Goal: Task Accomplishment & Management: Complete application form

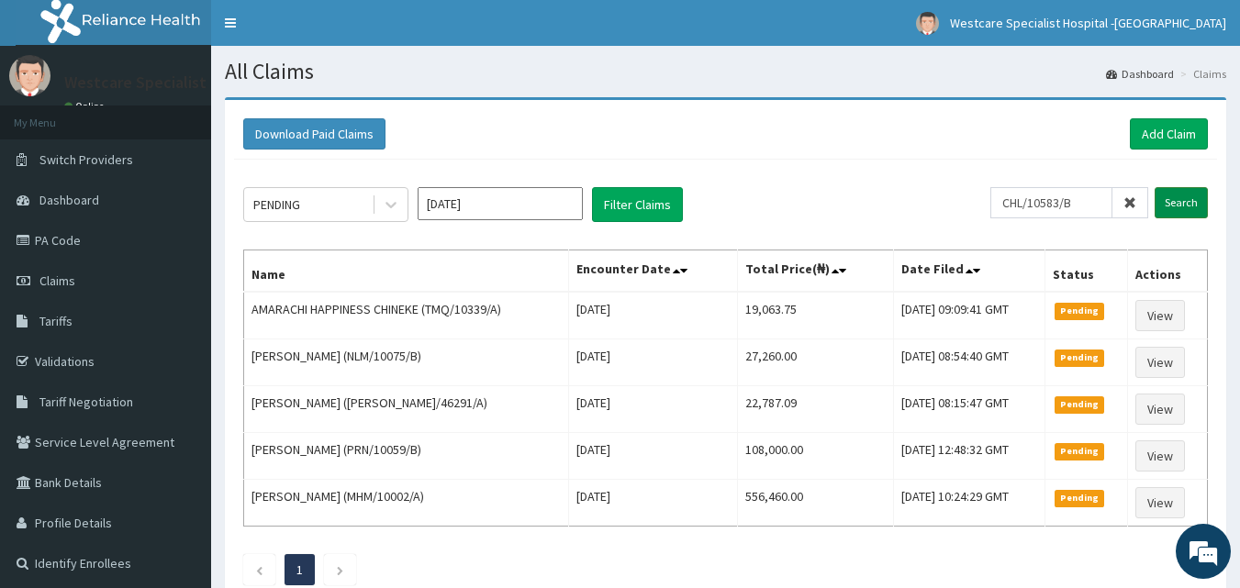
type input "CHL/10583/B"
click at [1188, 205] on input "Search" at bounding box center [1180, 202] width 53 height 31
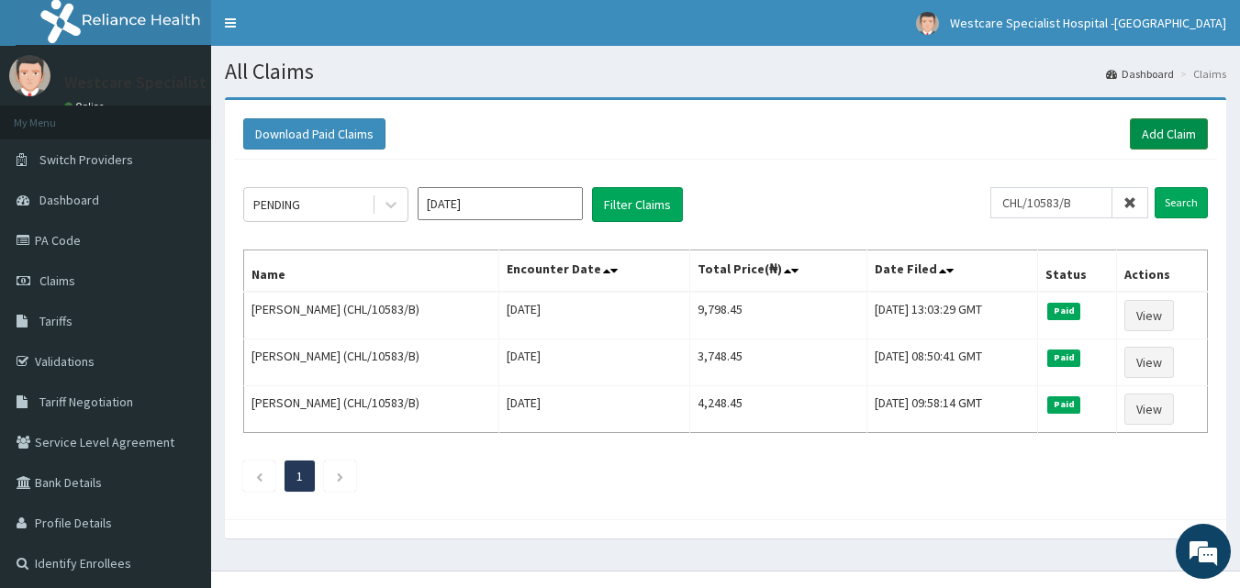
click at [1144, 135] on link "Add Claim" at bounding box center [1169, 133] width 78 height 31
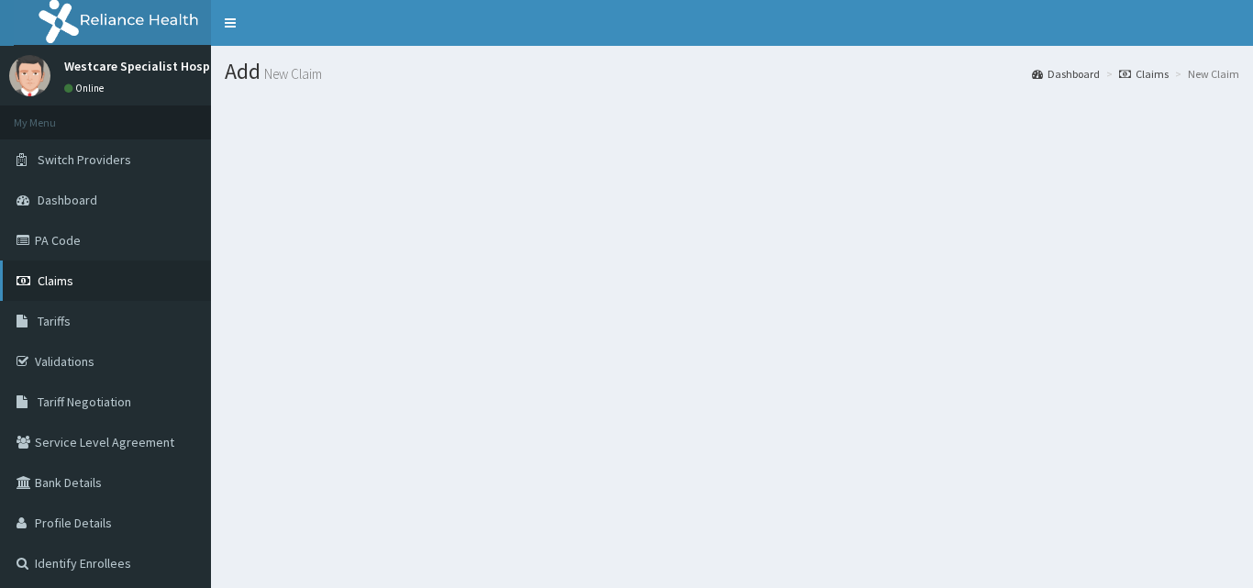
click at [73, 269] on link "Claims" at bounding box center [105, 281] width 211 height 40
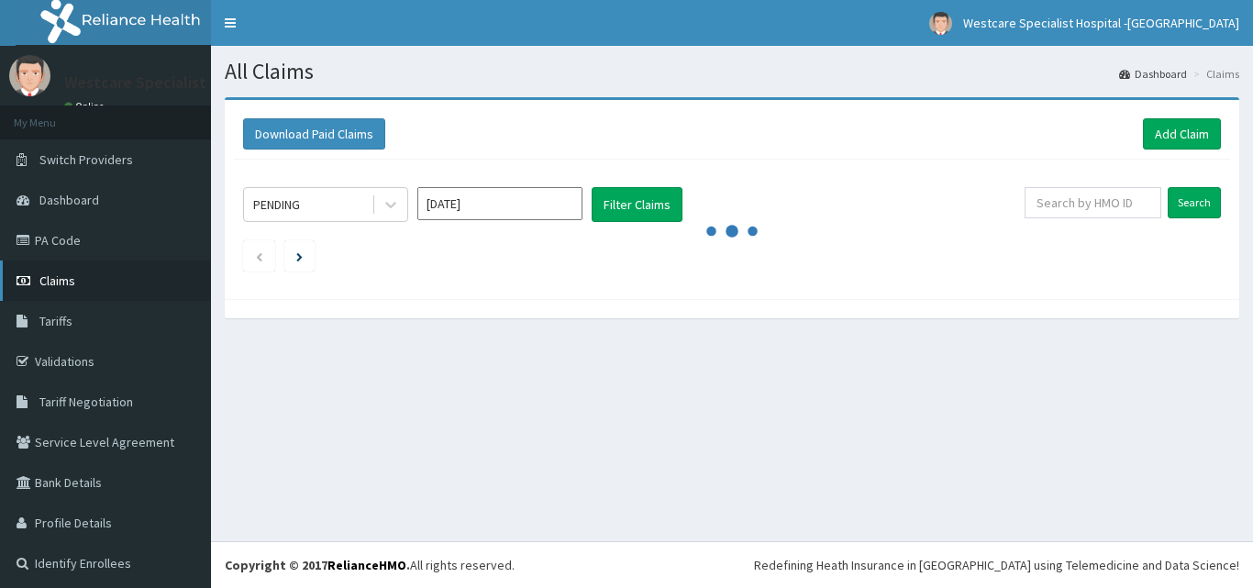
click at [63, 273] on span "Claims" at bounding box center [57, 281] width 36 height 17
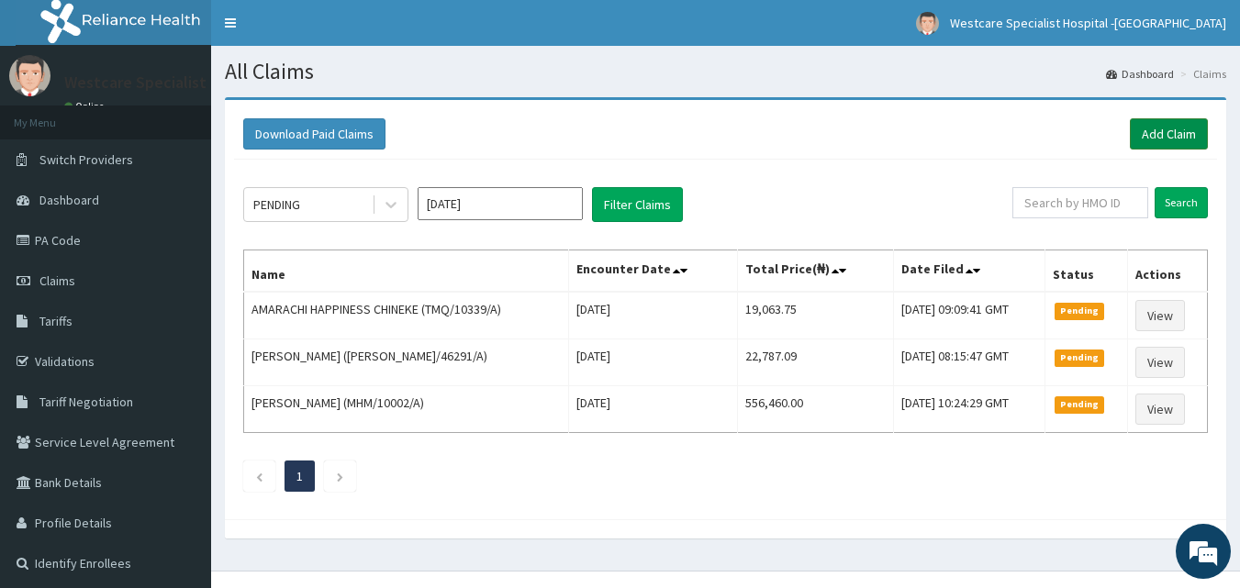
click at [1153, 137] on link "Add Claim" at bounding box center [1169, 133] width 78 height 31
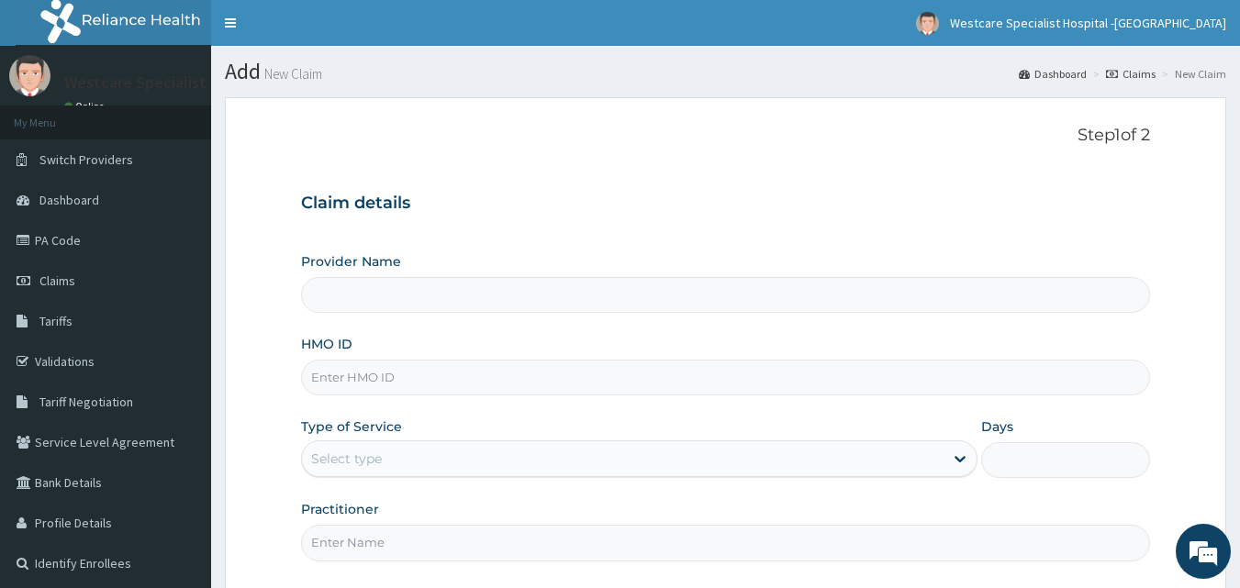
type input "WestCare Specialist Hospital - Ejigbo"
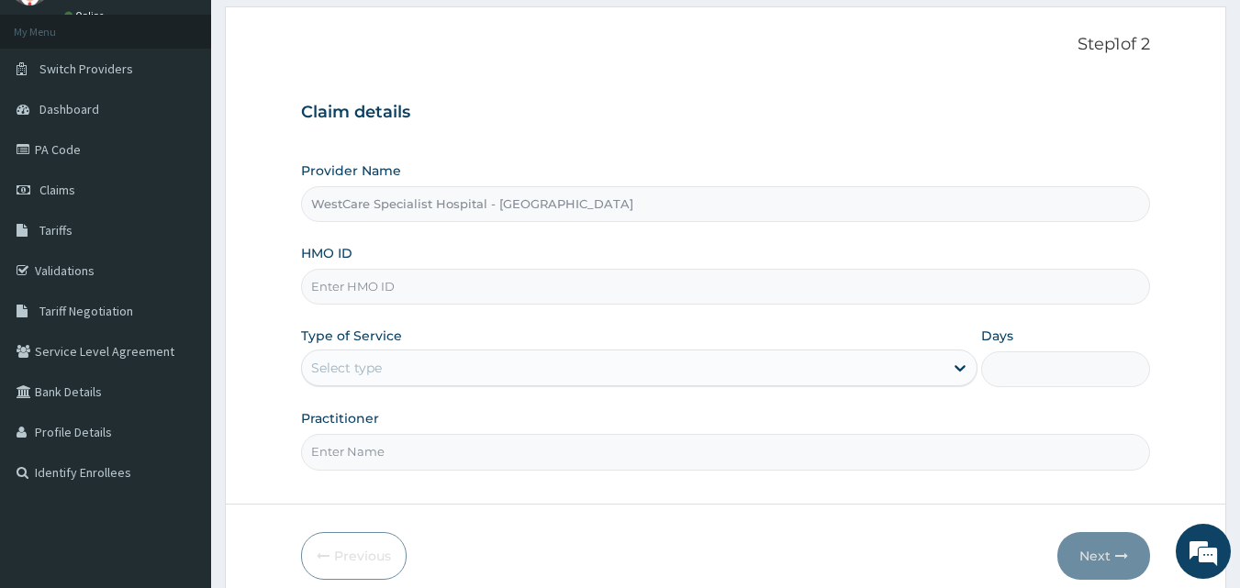
scroll to position [92, 0]
click at [374, 304] on input "HMO ID" at bounding box center [726, 286] width 850 height 36
paste input "CHL/10583/B"
type input "CHL/10583/B"
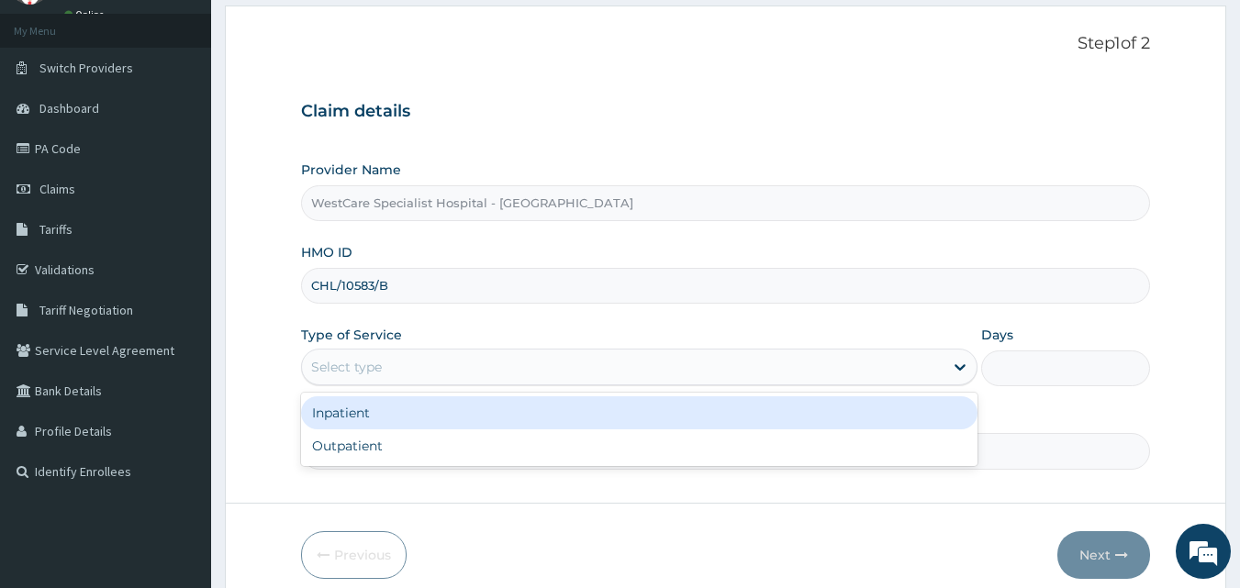
click at [396, 367] on div "Select type" at bounding box center [622, 366] width 641 height 29
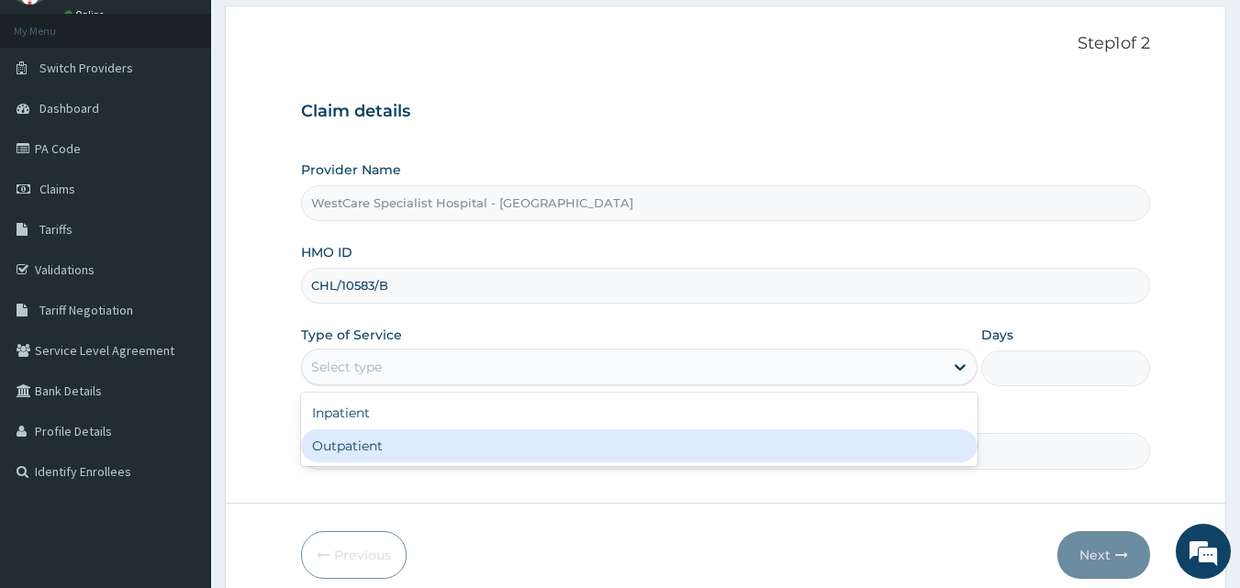
click at [377, 444] on div "Outpatient" at bounding box center [639, 445] width 676 height 33
type input "1"
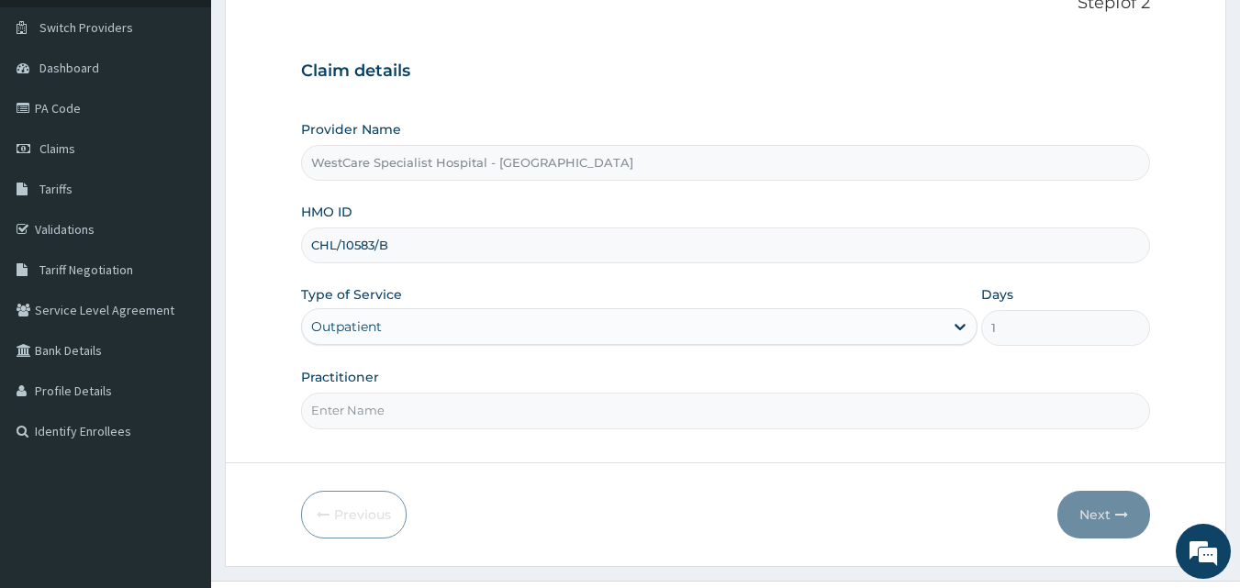
scroll to position [172, 0]
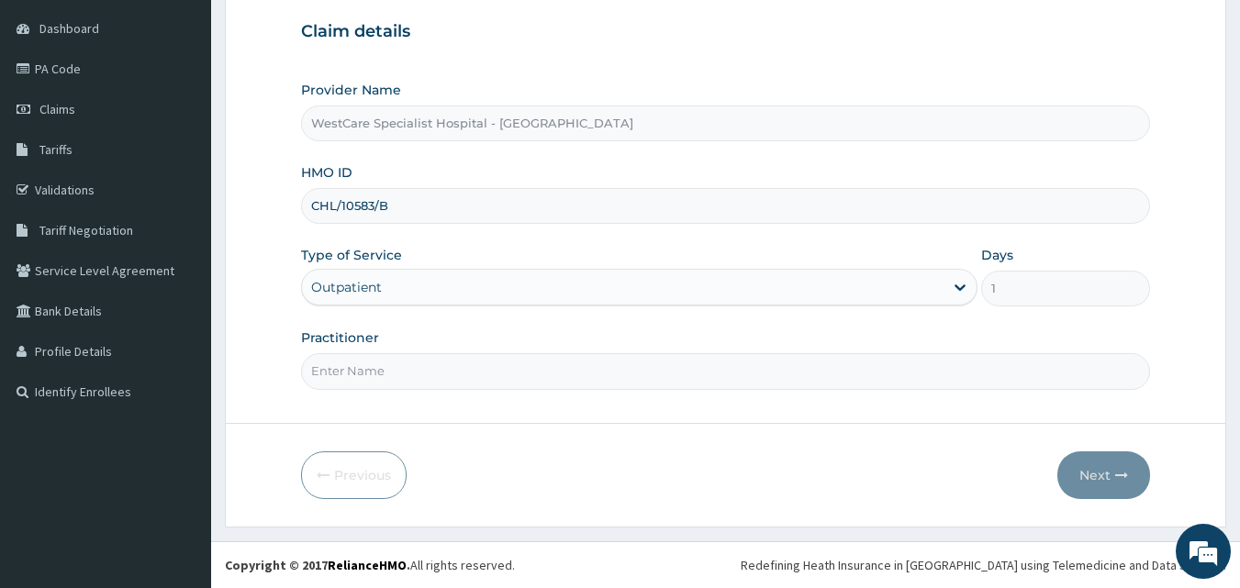
click at [449, 368] on input "Practitioner" at bounding box center [726, 371] width 850 height 36
type input "OBIDEYI"
click at [1090, 481] on button "Next" at bounding box center [1103, 475] width 93 height 48
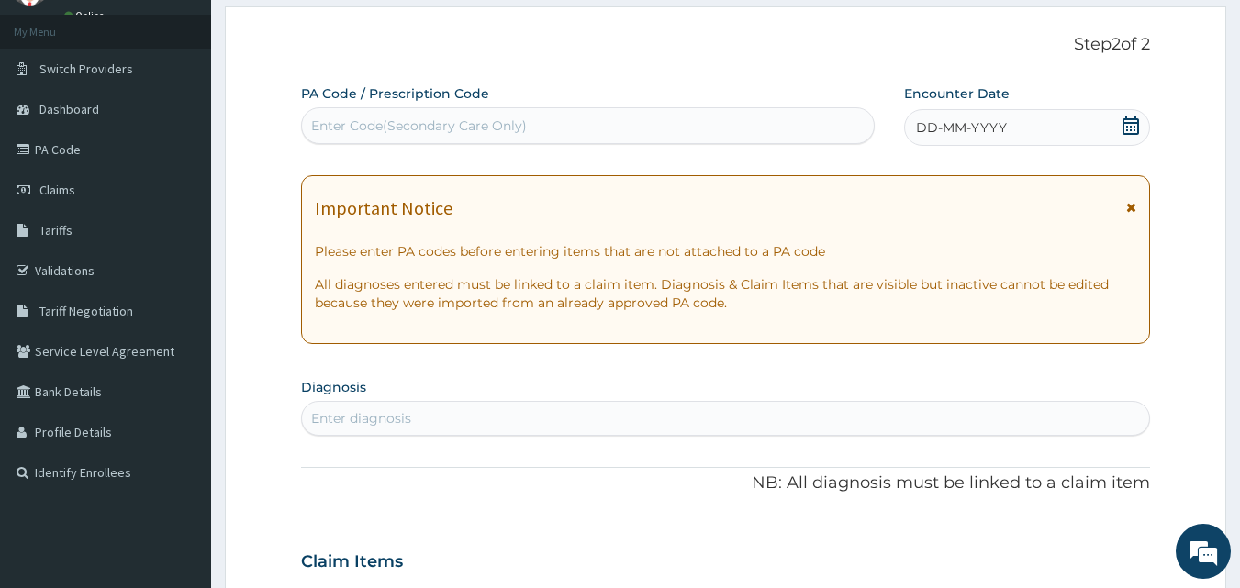
scroll to position [0, 0]
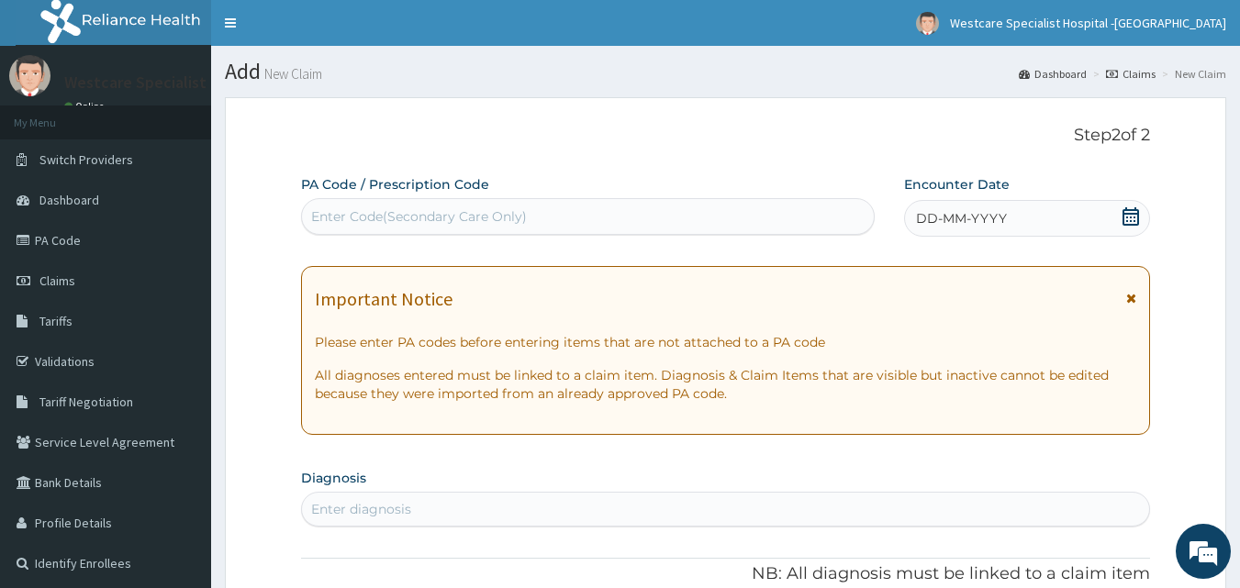
click at [1121, 206] on div "DD-MM-YYYY" at bounding box center [1027, 218] width 246 height 37
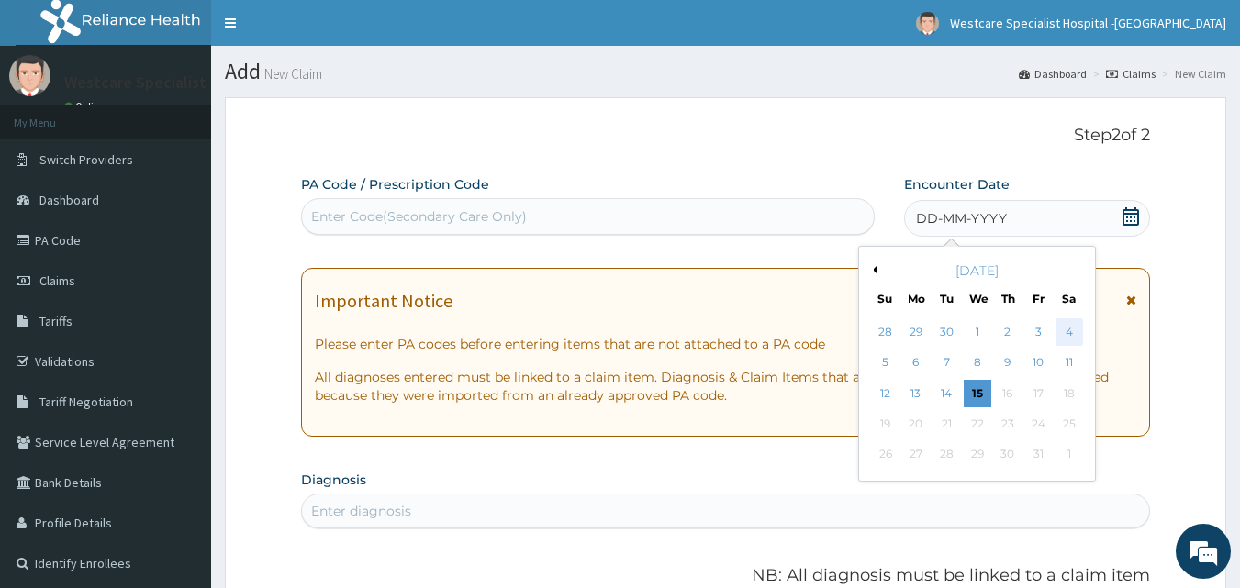
click at [1063, 330] on div "4" at bounding box center [1069, 332] width 28 height 28
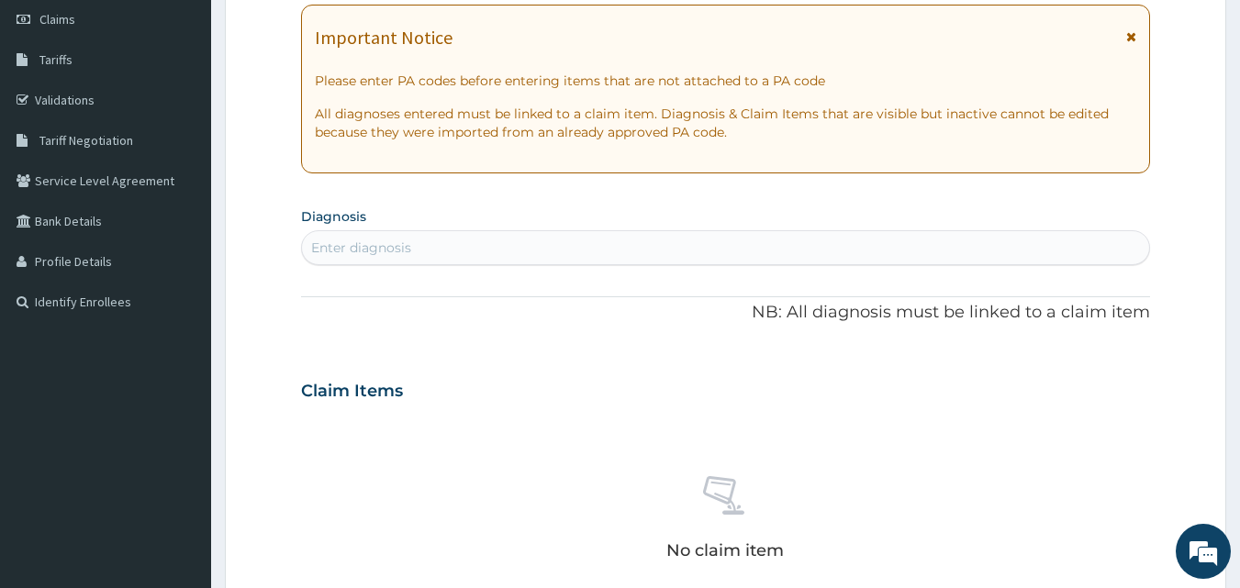
scroll to position [367, 0]
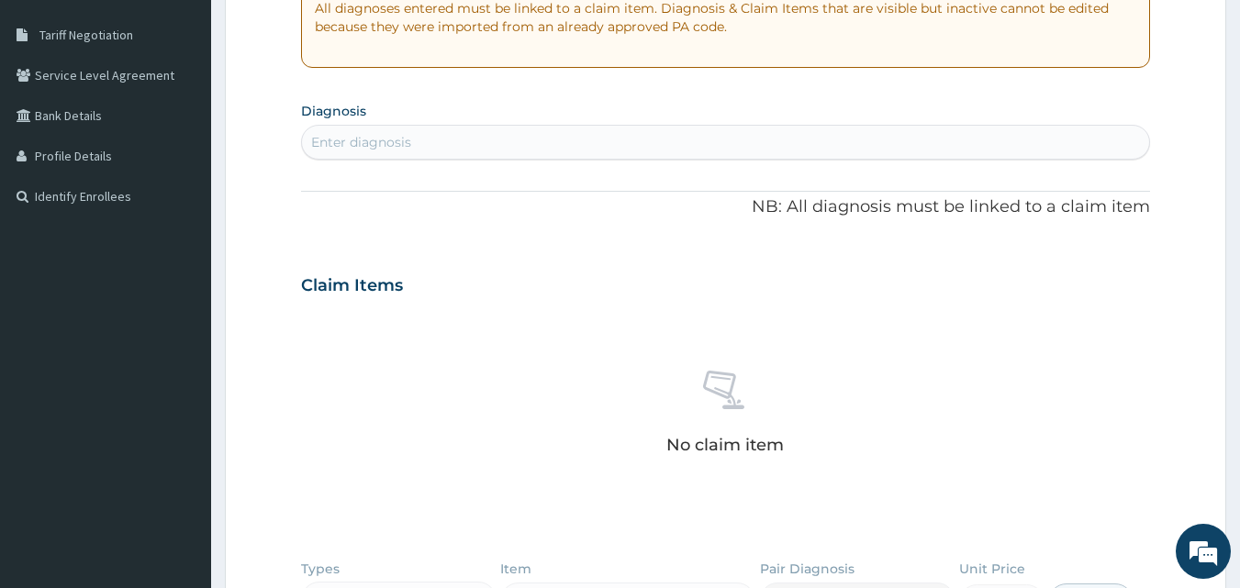
click at [451, 148] on div "Enter diagnosis" at bounding box center [726, 142] width 848 height 29
type input "malaria"
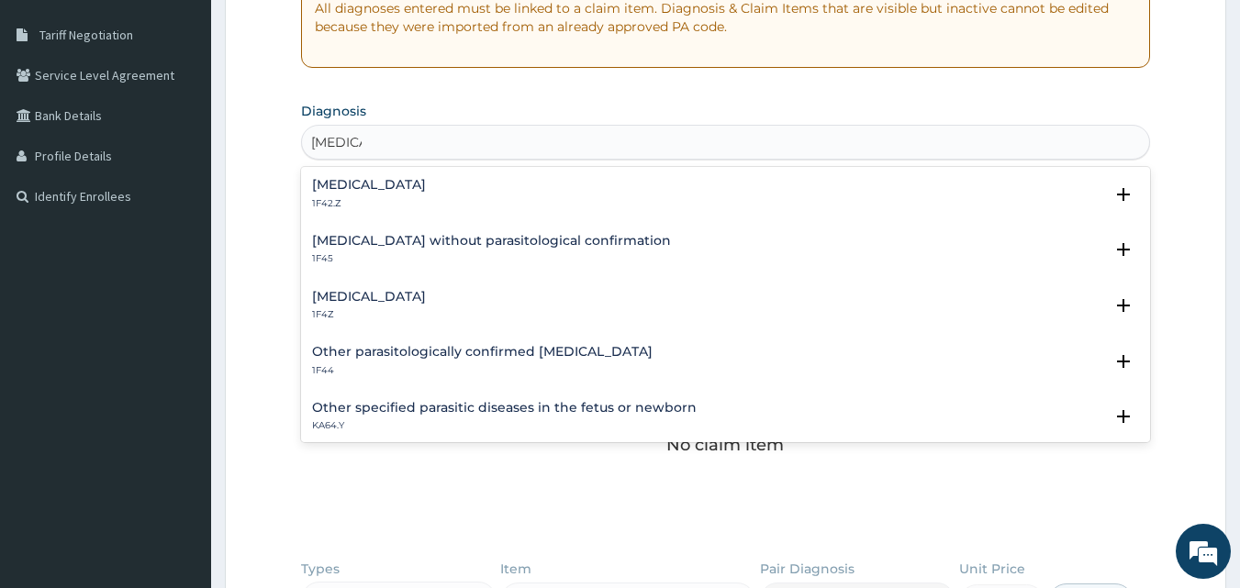
click at [426, 183] on h4 "Plasmodium malariae malaria without complication" at bounding box center [369, 185] width 114 height 14
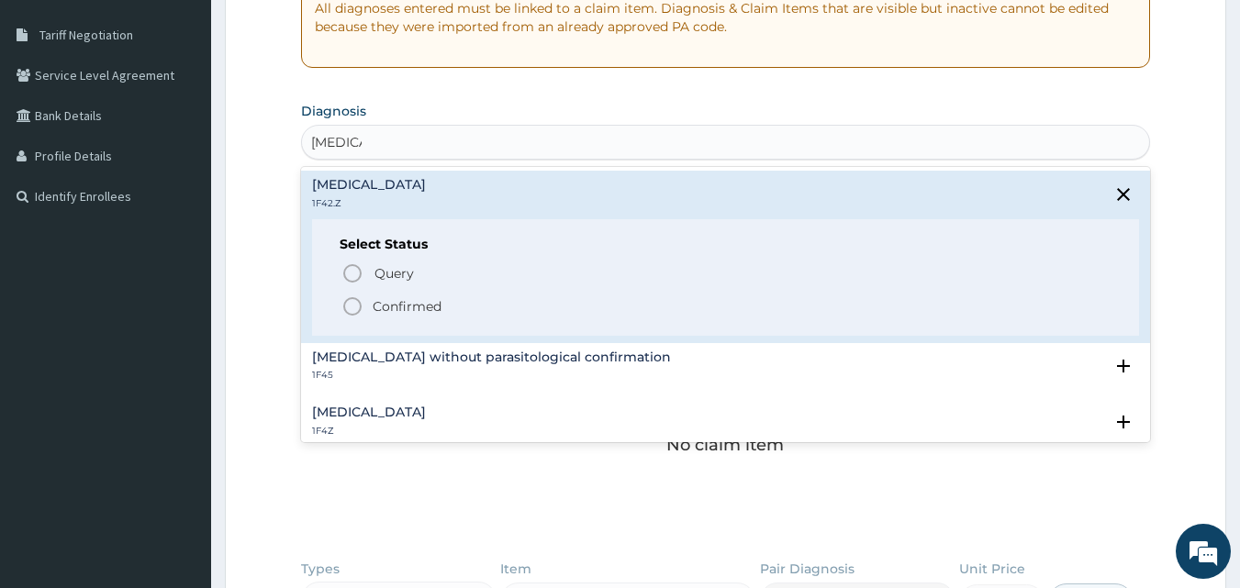
click at [357, 303] on icon "status option filled" at bounding box center [352, 306] width 22 height 22
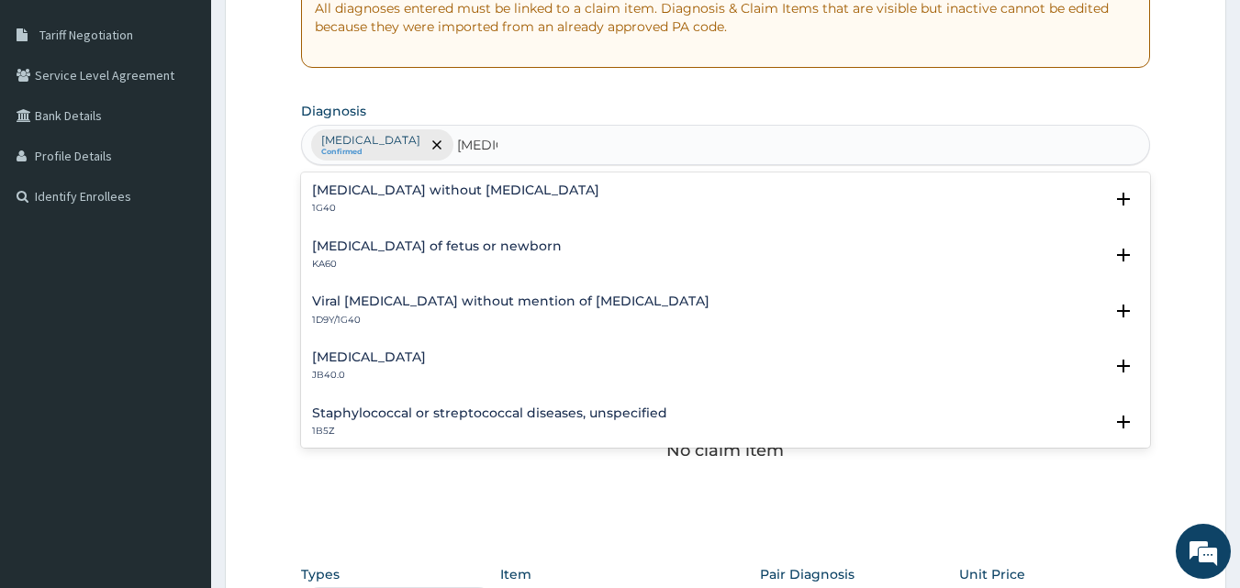
type input "sepsis"
click at [364, 170] on div "PA Code / Prescription Code Enter Code(Secondary Care Only) Encounter Date 04-1…" at bounding box center [726, 285] width 850 height 955
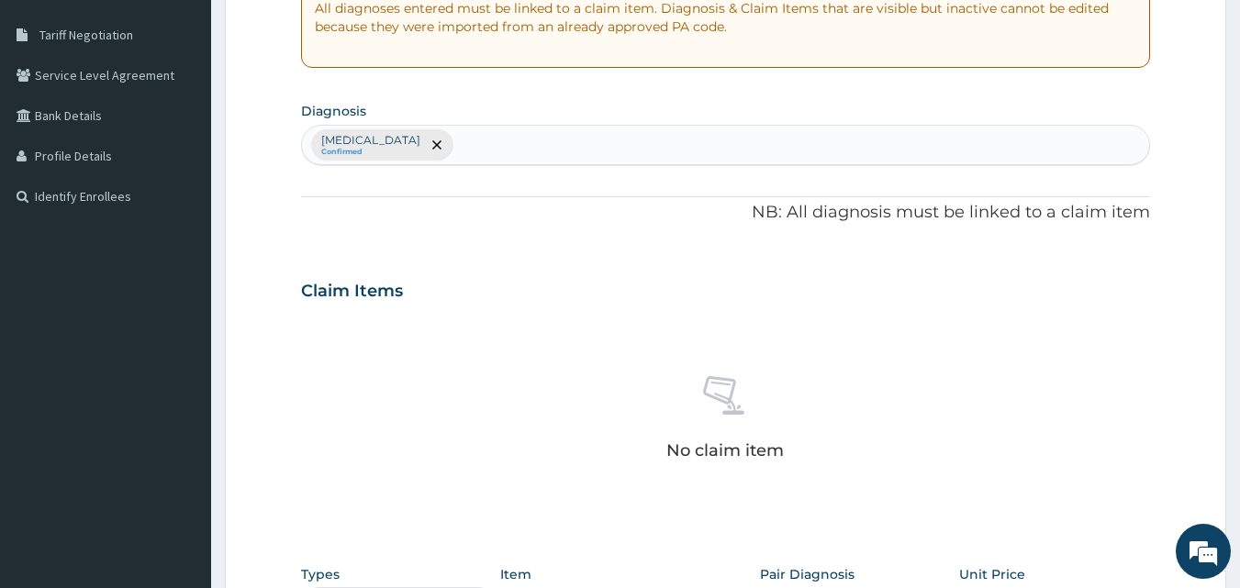
click at [712, 141] on div "Plasmodium malariae malaria without complication Confirmed" at bounding box center [726, 145] width 848 height 39
type input "sepsis"
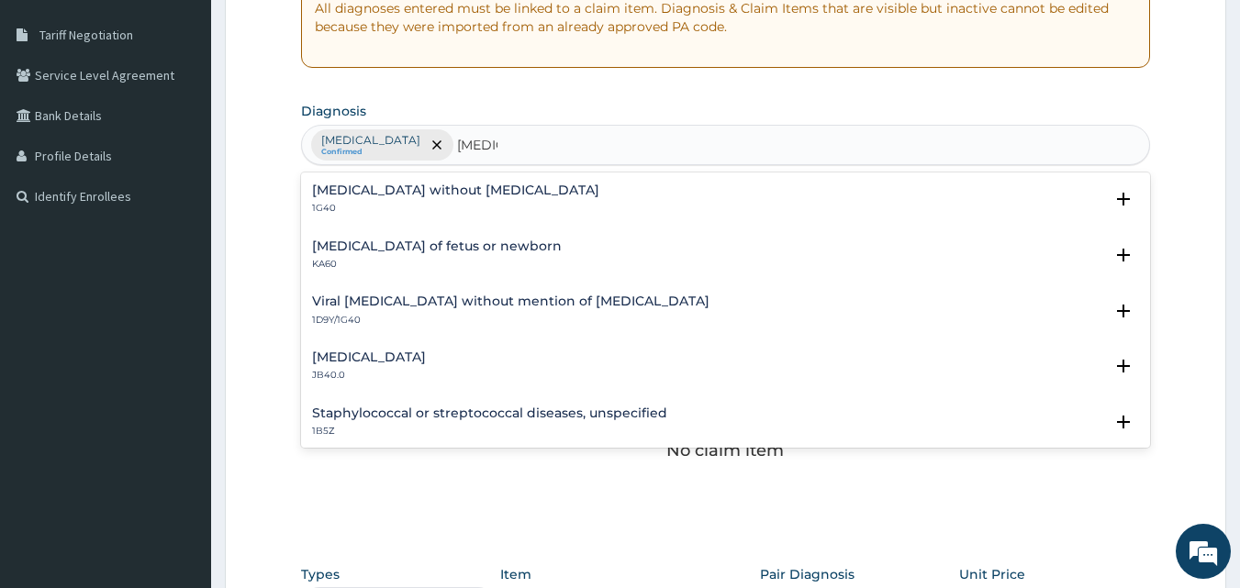
click at [415, 175] on div "Sepsis without septic shock 1G40 Select Status Query Query covers suspected (?)…" at bounding box center [726, 310] width 850 height 275
click at [400, 188] on h4 "Sepsis without septic shock" at bounding box center [455, 191] width 287 height 14
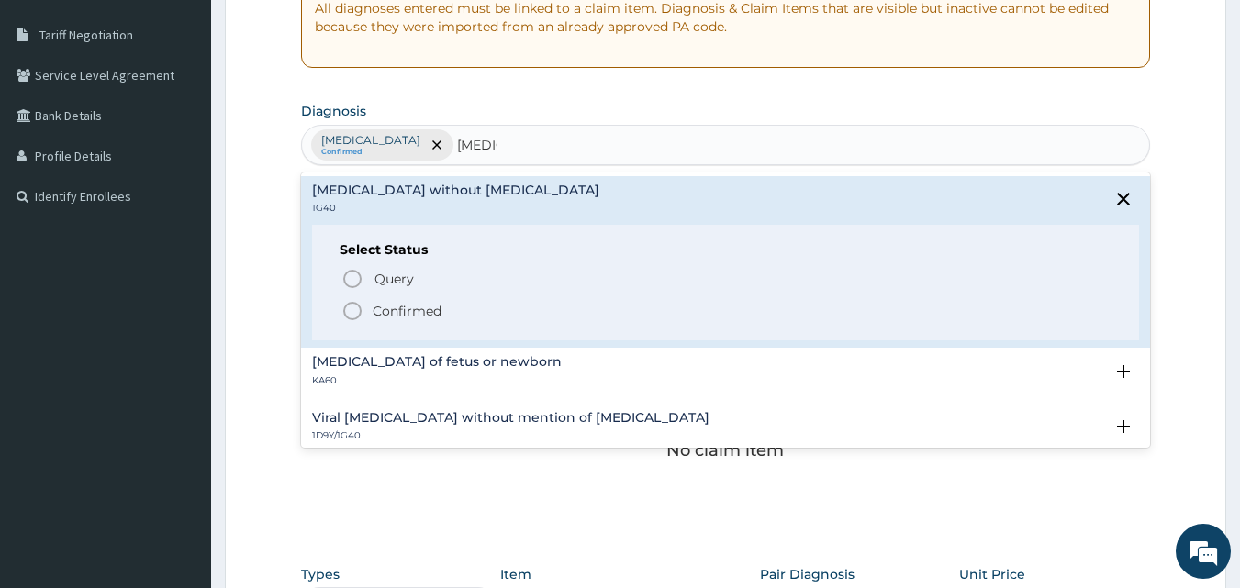
click at [354, 319] on circle "status option filled" at bounding box center [352, 311] width 17 height 17
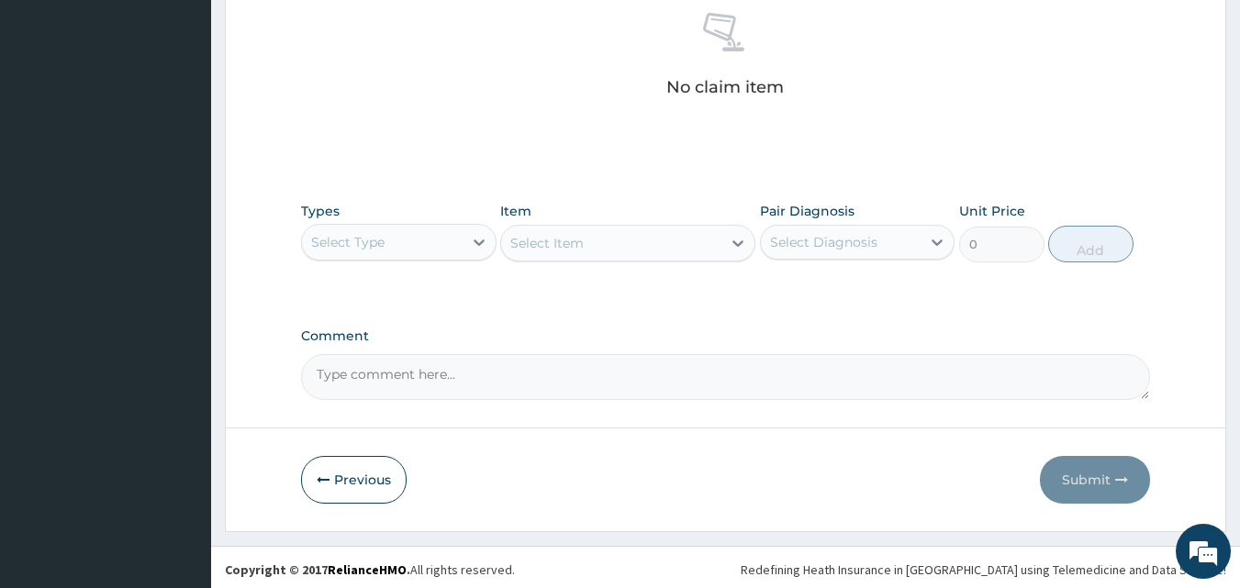
scroll to position [735, 0]
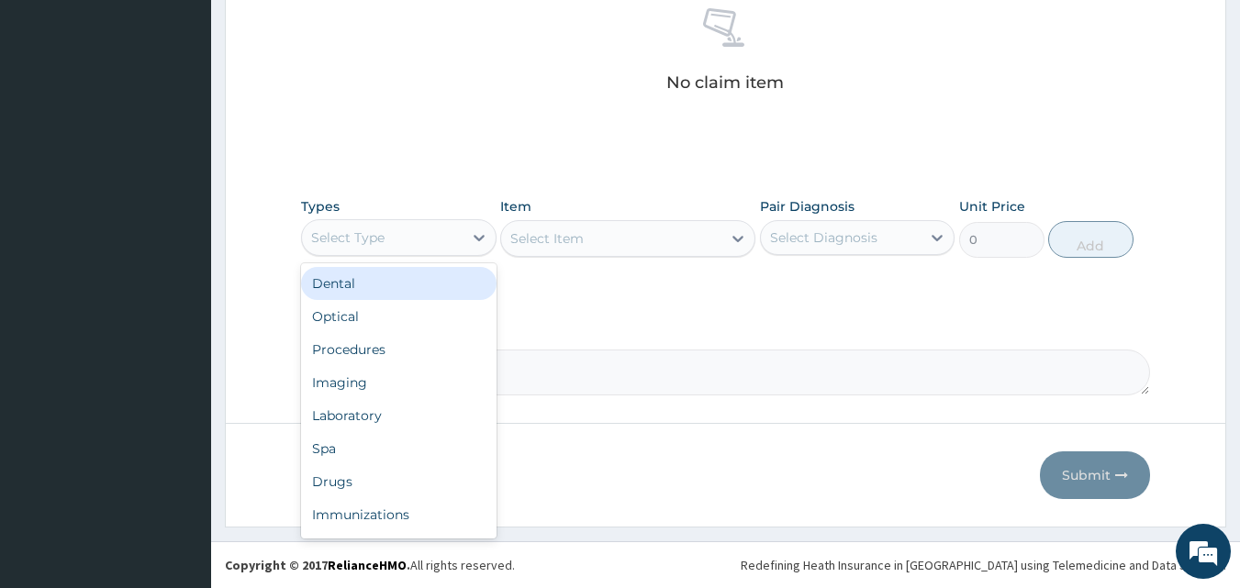
click at [451, 232] on div "Select Type" at bounding box center [382, 237] width 161 height 29
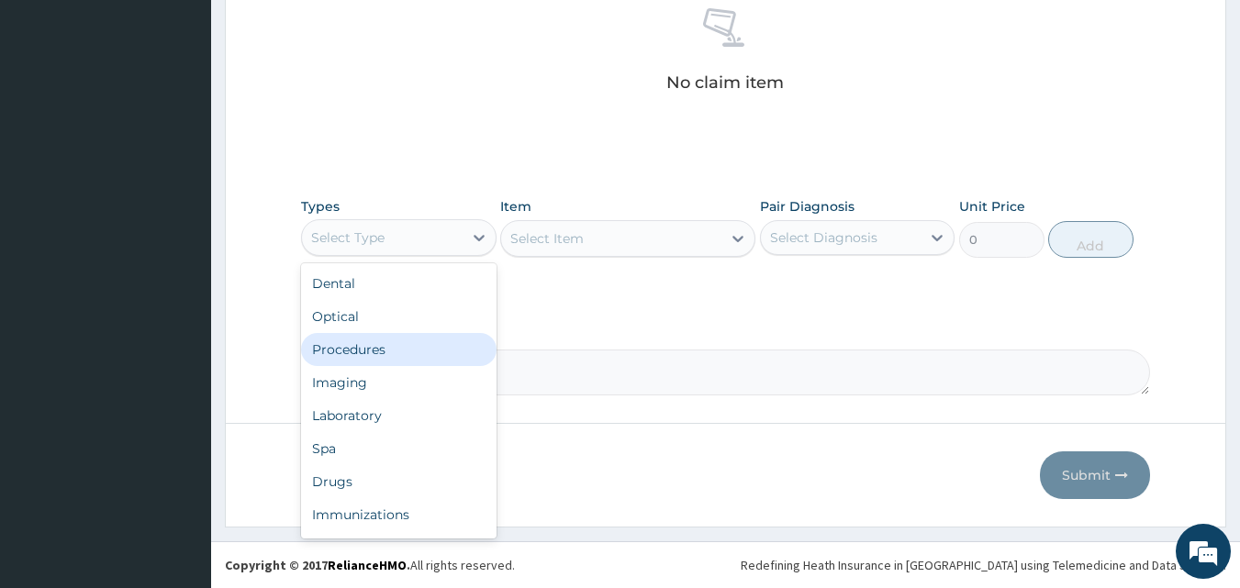
click at [404, 364] on div "Procedures" at bounding box center [398, 349] width 195 height 33
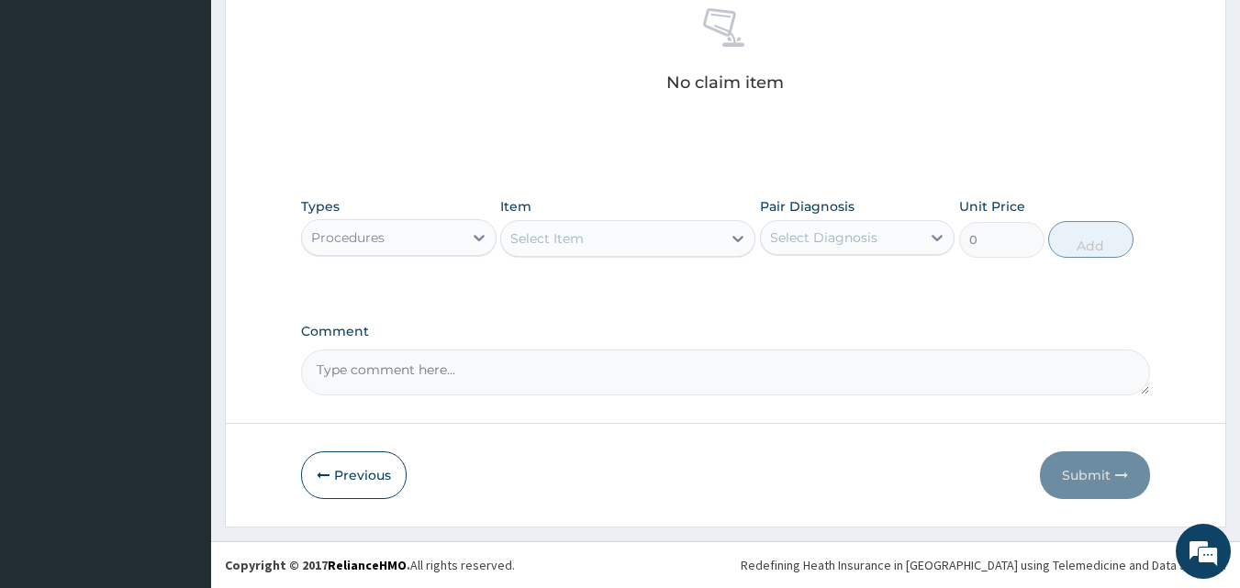
click at [649, 246] on div "Select Item" at bounding box center [611, 238] width 220 height 29
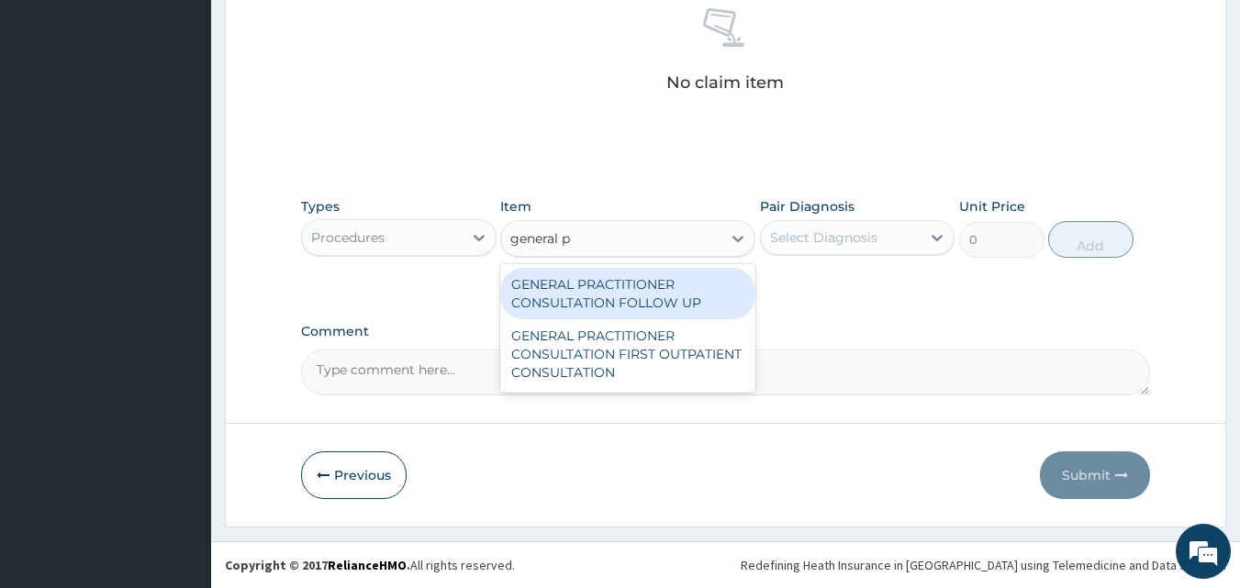
type input "general pr"
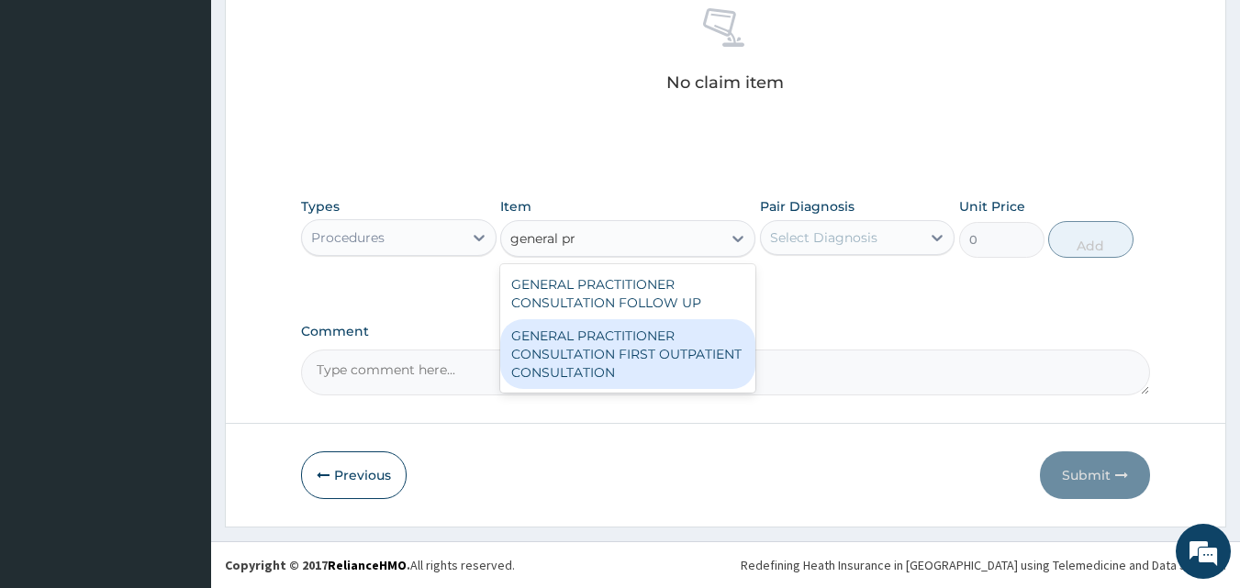
drag, startPoint x: 690, startPoint y: 325, endPoint x: 847, endPoint y: 261, distance: 169.6
click at [702, 326] on div "GENERAL PRACTITIONER CONSULTATION FIRST OUTPATIENT CONSULTATION" at bounding box center [627, 354] width 255 height 70
type input "3000"
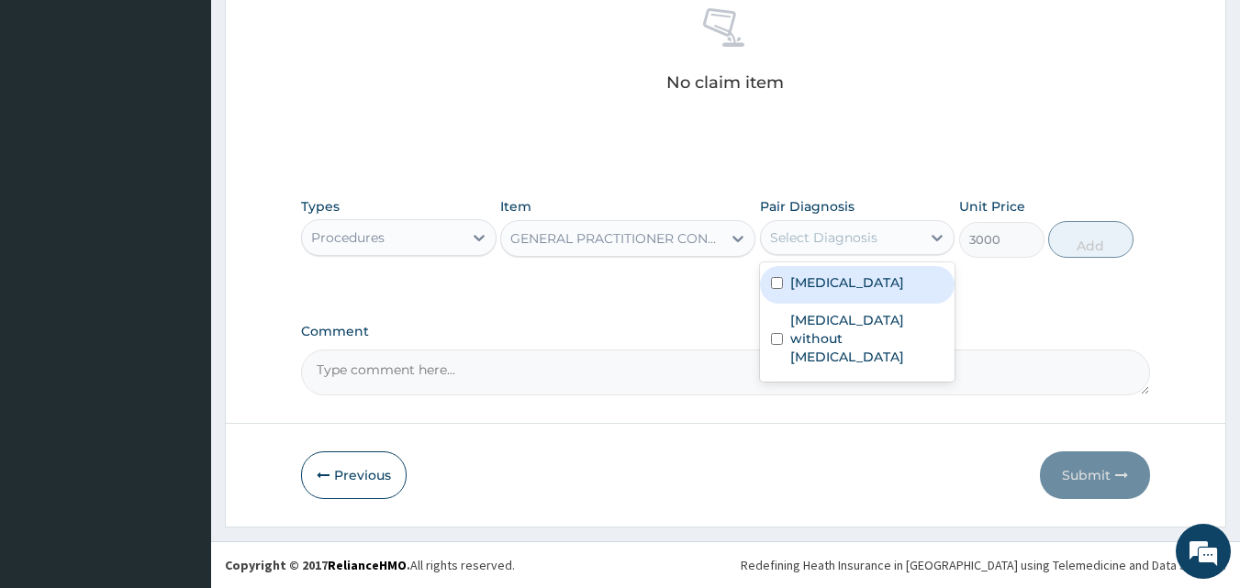
click at [862, 236] on div "Select Diagnosis" at bounding box center [823, 237] width 107 height 18
drag, startPoint x: 834, startPoint y: 290, endPoint x: 836, endPoint y: 324, distance: 34.0
click at [835, 292] on label "Plasmodium malariae malaria without complication" at bounding box center [847, 282] width 114 height 18
checkbox input "true"
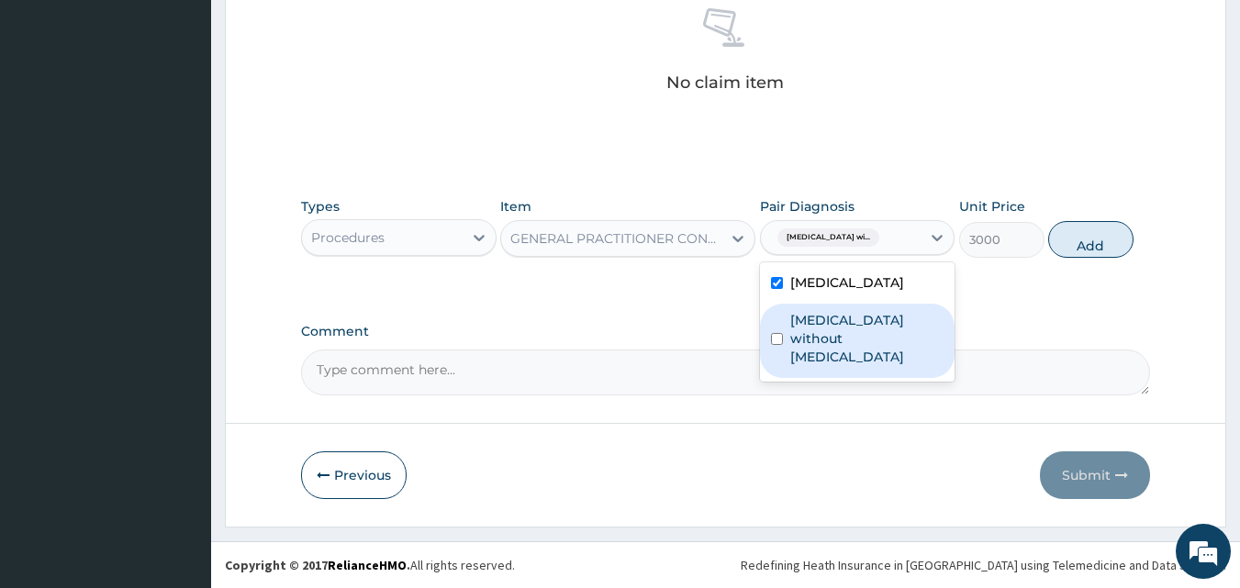
click at [800, 362] on label "Sepsis without septic shock" at bounding box center [867, 338] width 154 height 55
checkbox input "true"
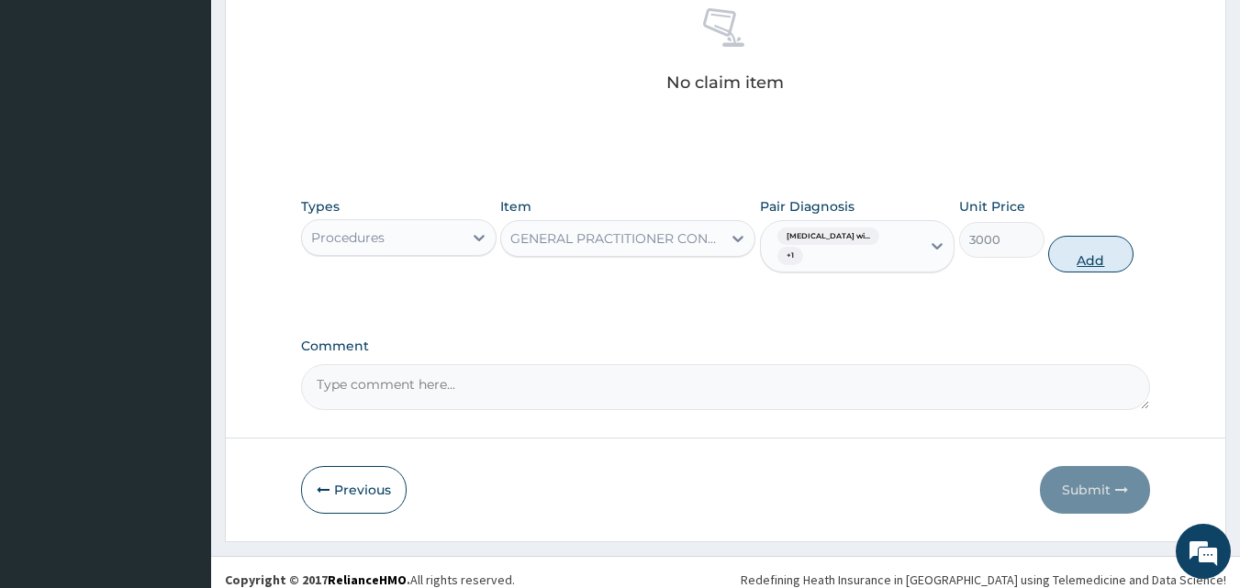
click at [1086, 273] on button "Add" at bounding box center [1090, 254] width 85 height 37
type input "0"
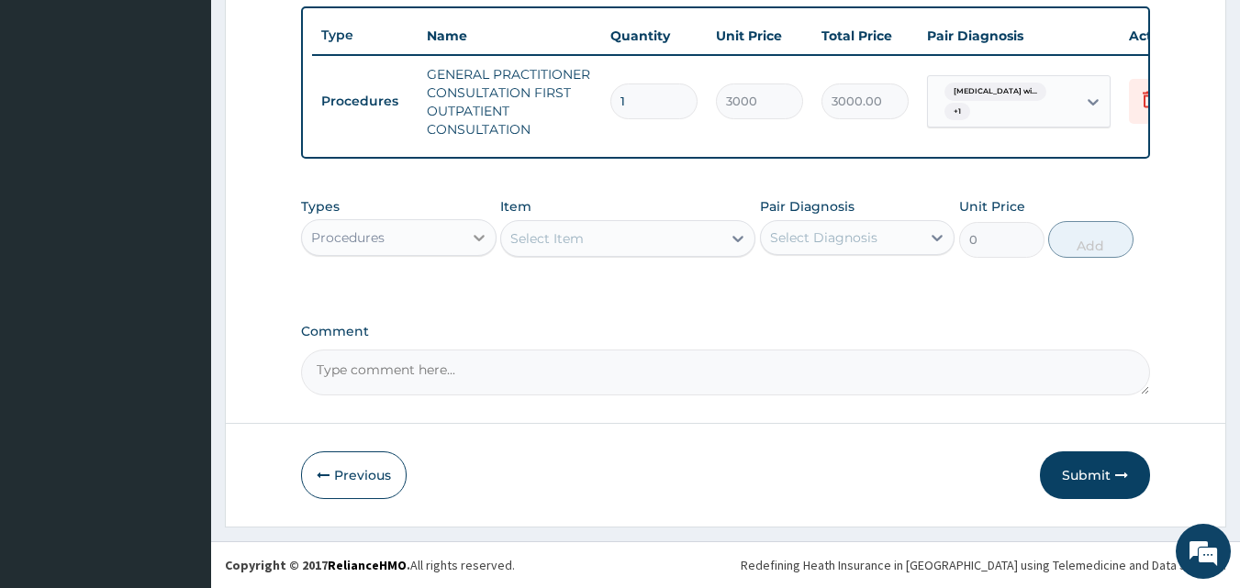
click at [474, 245] on icon at bounding box center [479, 237] width 18 height 18
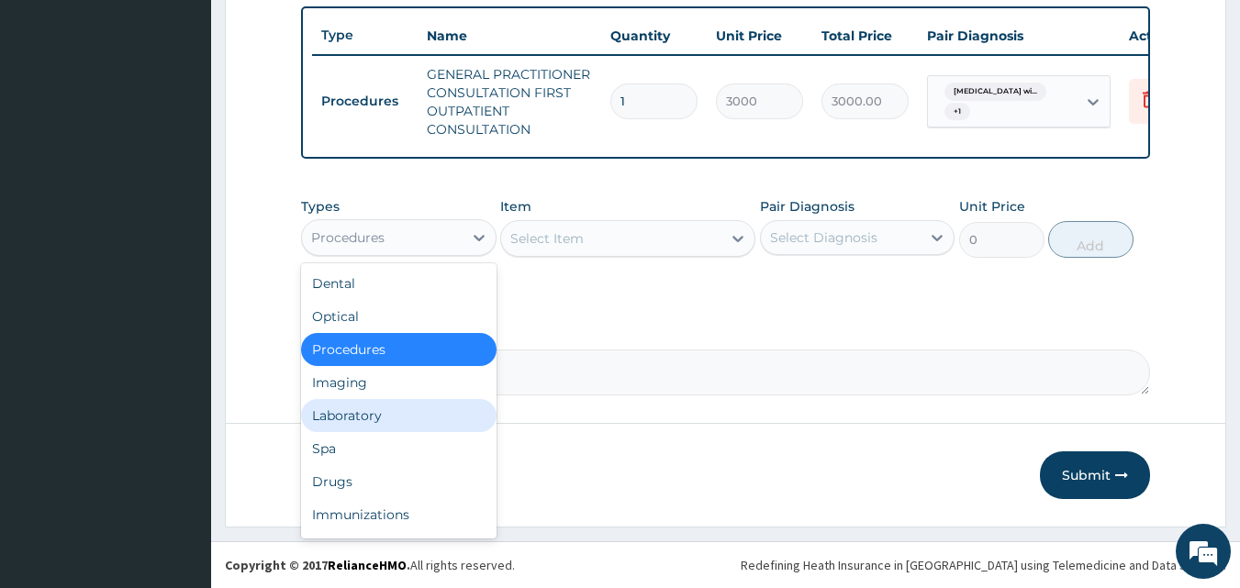
click at [381, 421] on div "Laboratory" at bounding box center [398, 415] width 195 height 33
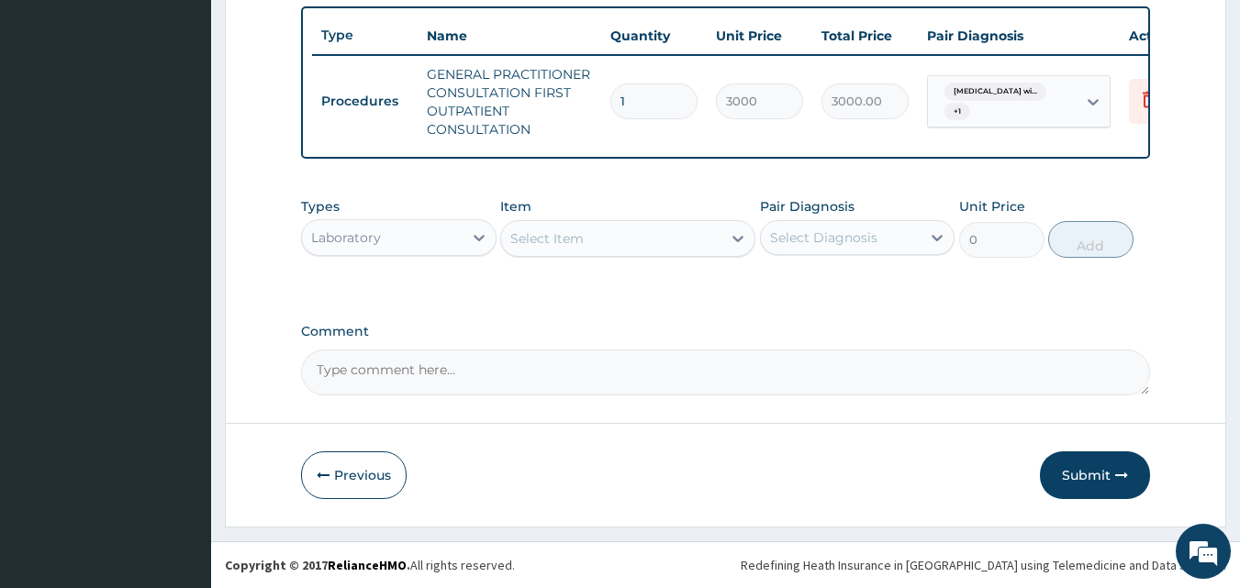
click at [674, 245] on div "Select Item" at bounding box center [611, 238] width 220 height 29
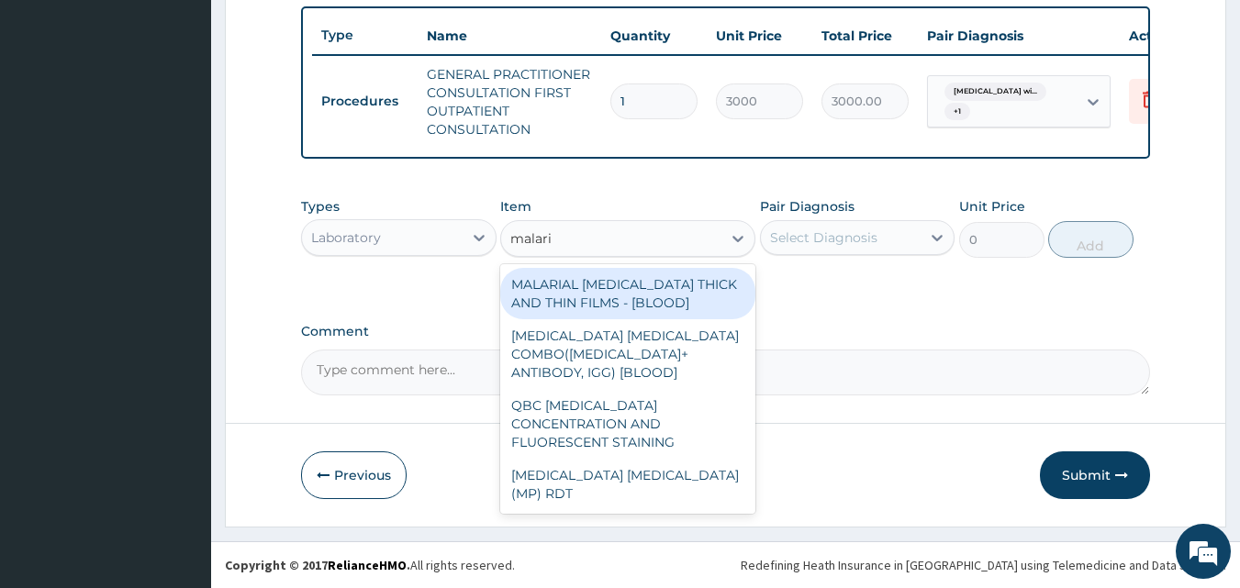
type input "malaria"
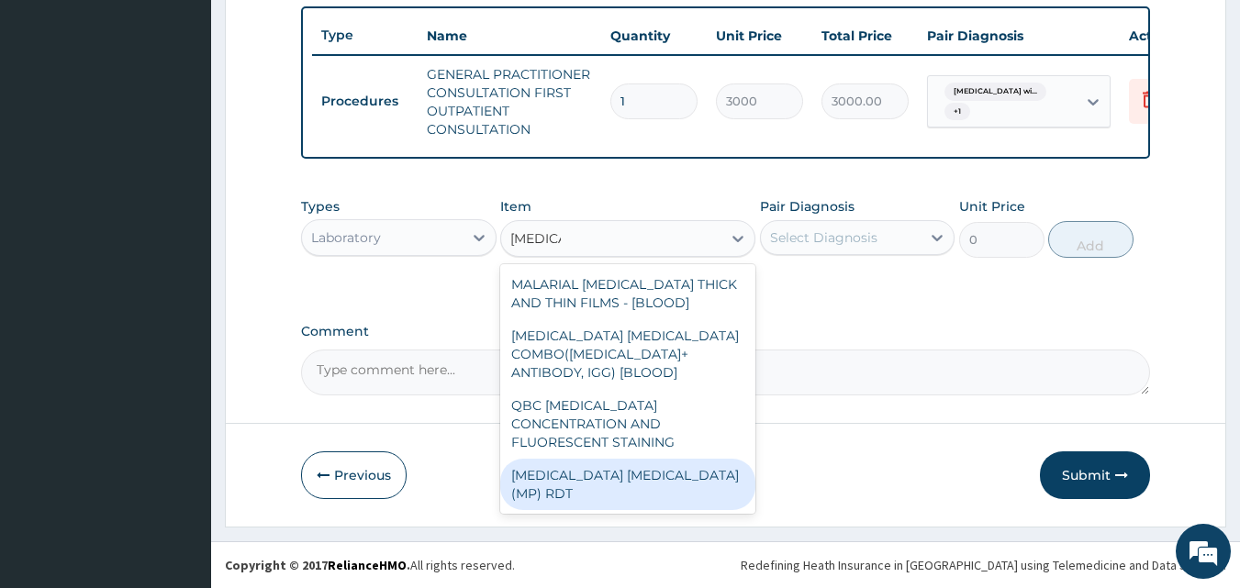
click at [644, 459] on div "MALARIA PARASITE (MP) RDT" at bounding box center [627, 484] width 255 height 51
type input "1500"
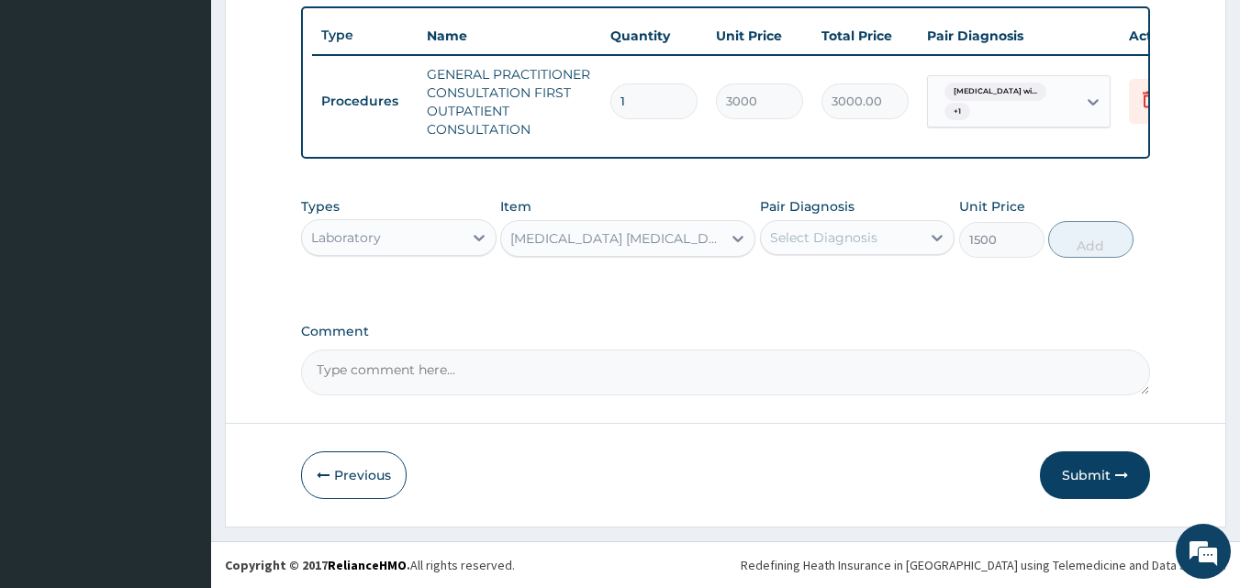
click at [858, 244] on div "Select Diagnosis" at bounding box center [823, 237] width 107 height 18
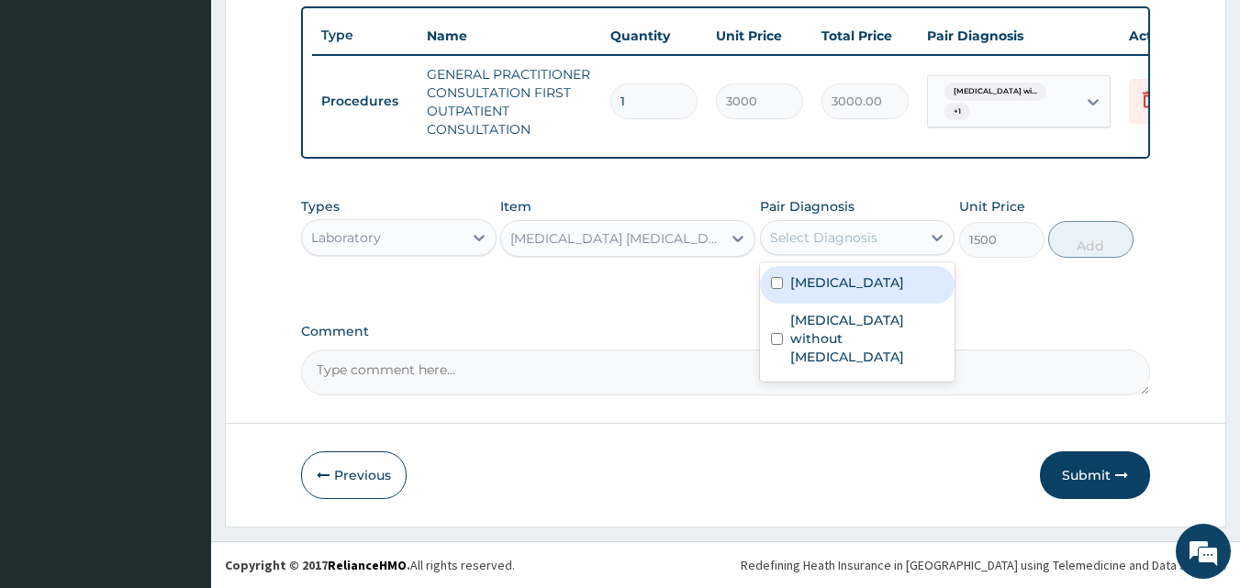
click at [811, 292] on label "Plasmodium malariae malaria without complication" at bounding box center [847, 282] width 114 height 18
checkbox input "true"
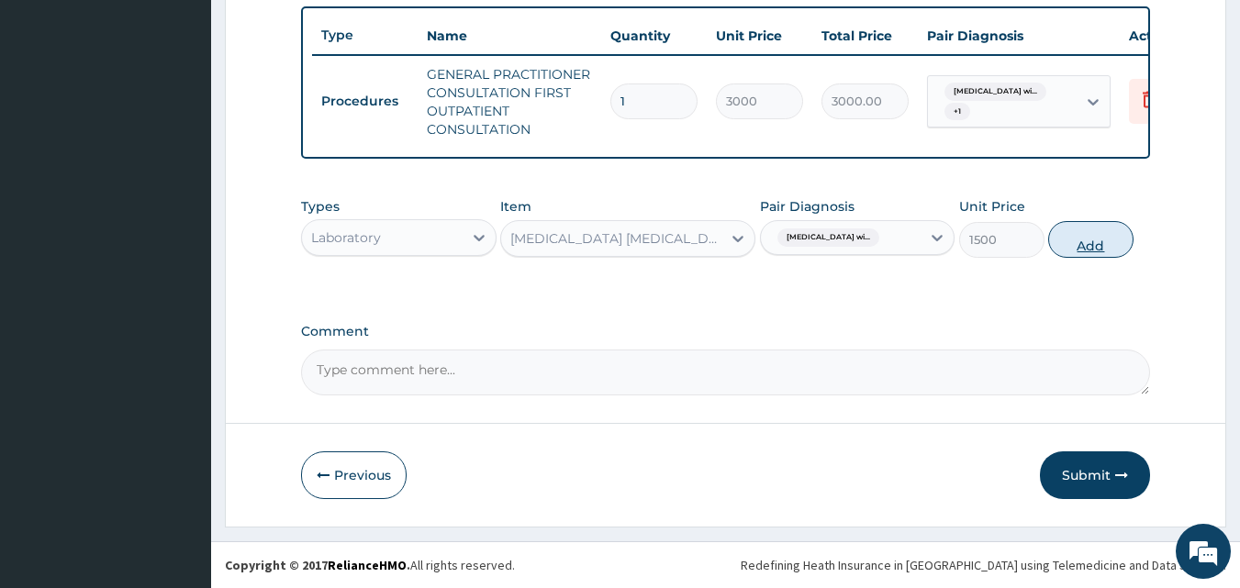
click at [1103, 239] on button "Add" at bounding box center [1090, 239] width 85 height 37
type input "0"
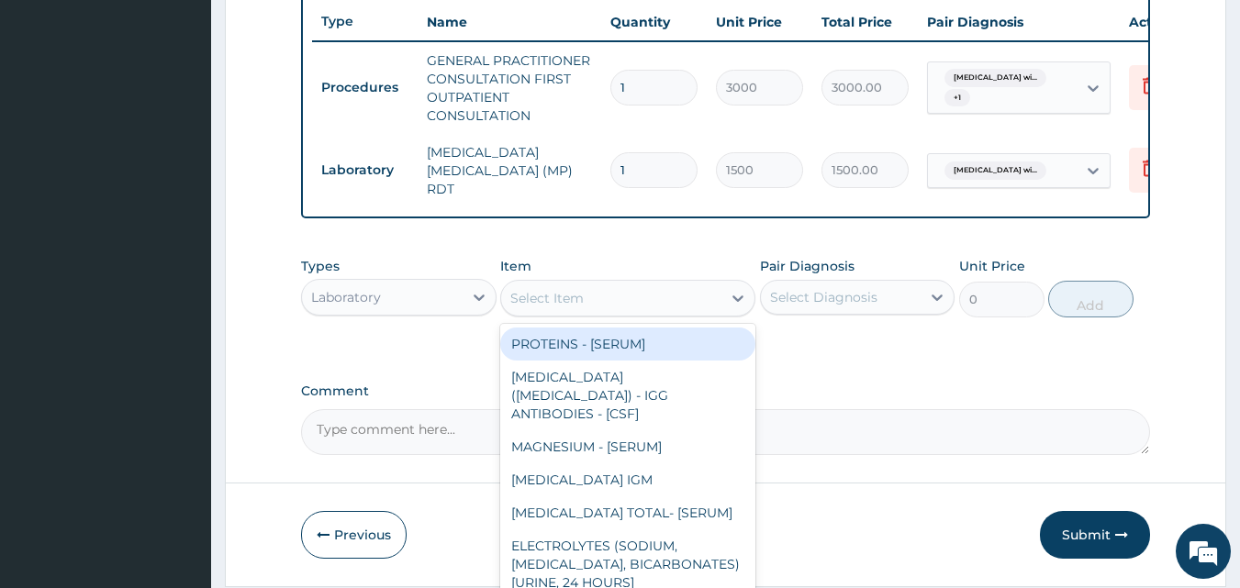
click at [593, 306] on div "Select Item" at bounding box center [611, 298] width 220 height 29
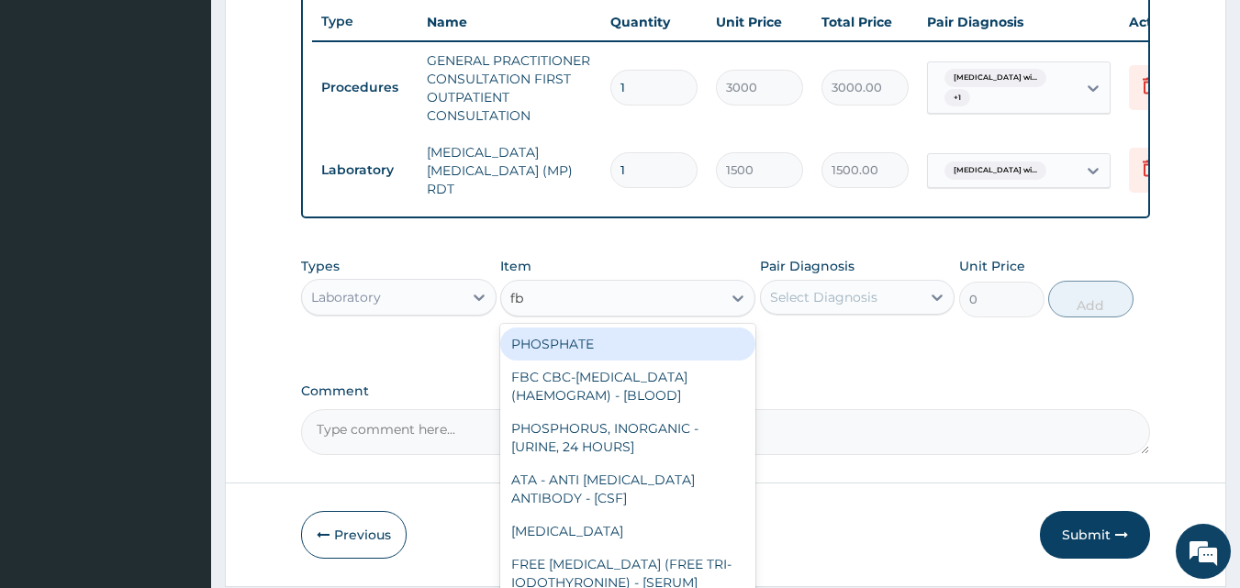
type input "fbc"
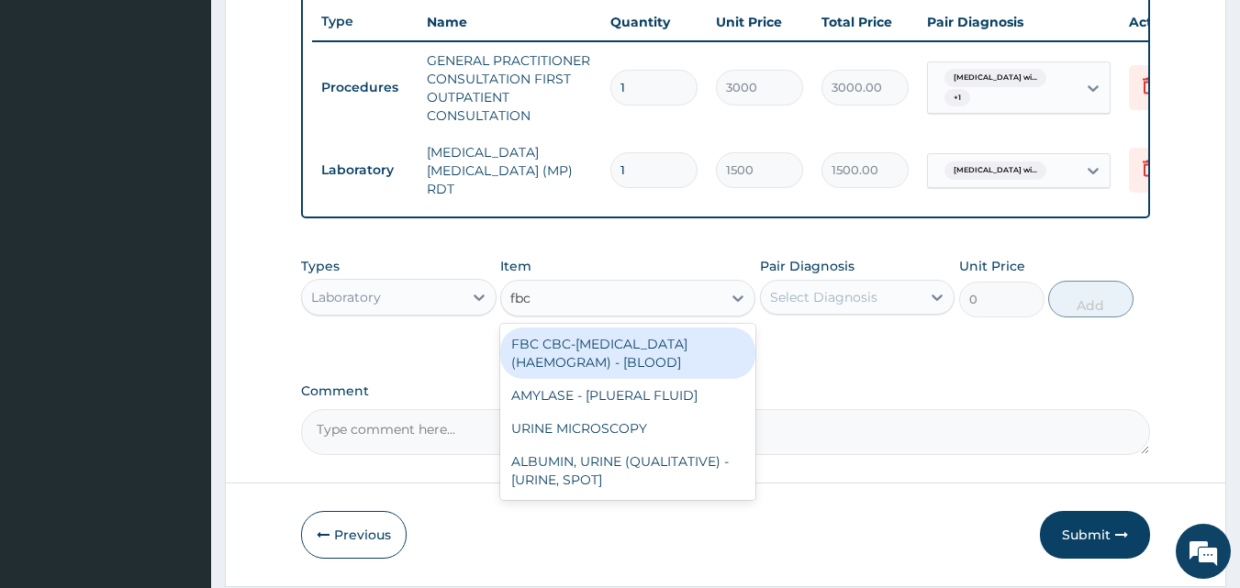
click at [580, 356] on div "FBC CBC-COMPLETE BLOOD COUNT (HAEMOGRAM) - [BLOOD]" at bounding box center [627, 353] width 255 height 51
type input "3000"
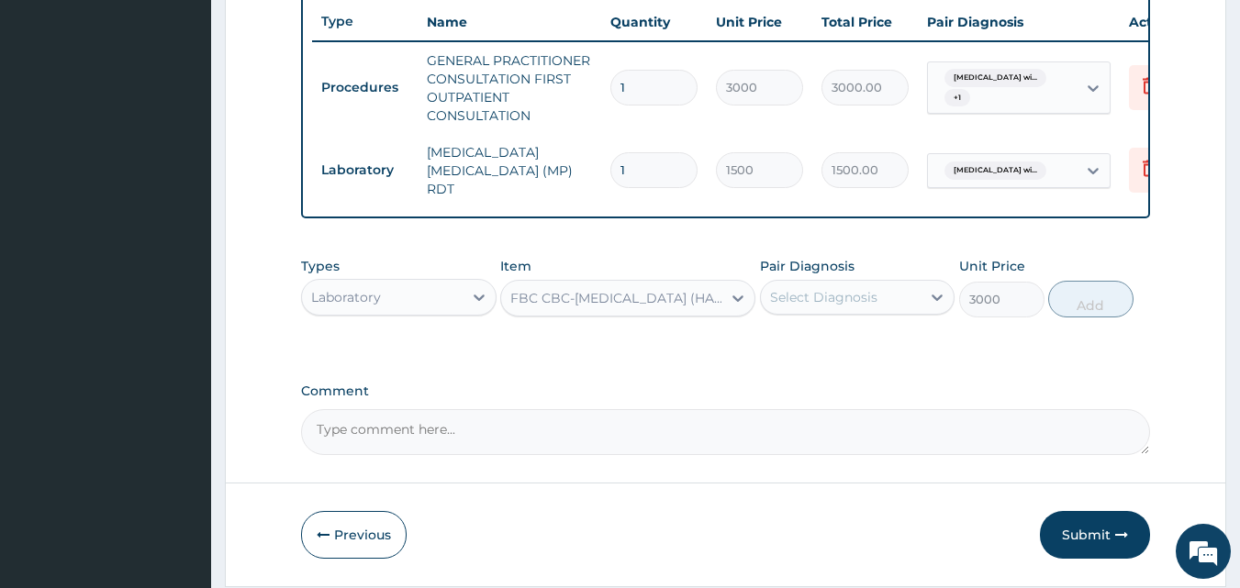
click at [862, 286] on div "Select Diagnosis" at bounding box center [841, 297] width 161 height 29
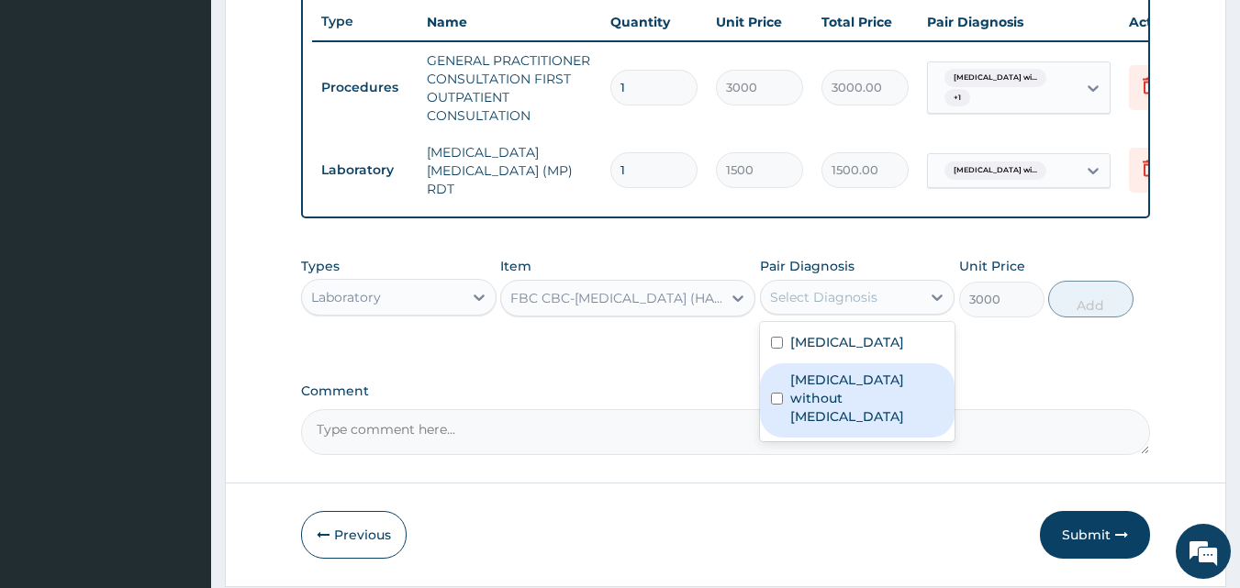
click at [805, 426] on label "Sepsis without septic shock" at bounding box center [867, 398] width 154 height 55
checkbox input "true"
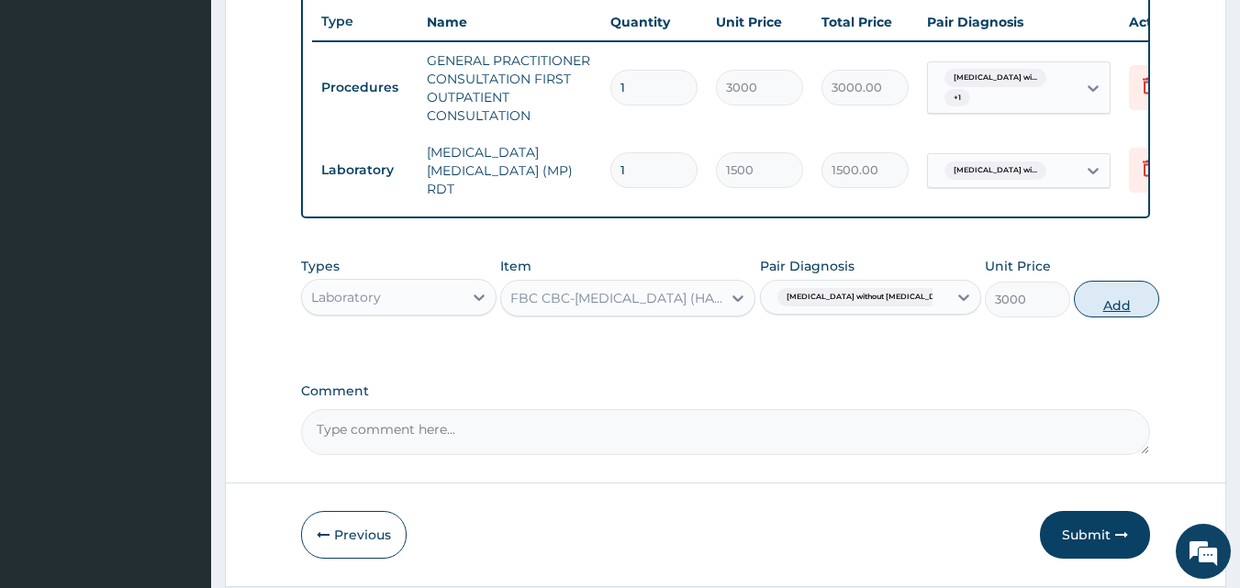
click at [1126, 291] on button "Add" at bounding box center [1116, 299] width 85 height 37
type input "0"
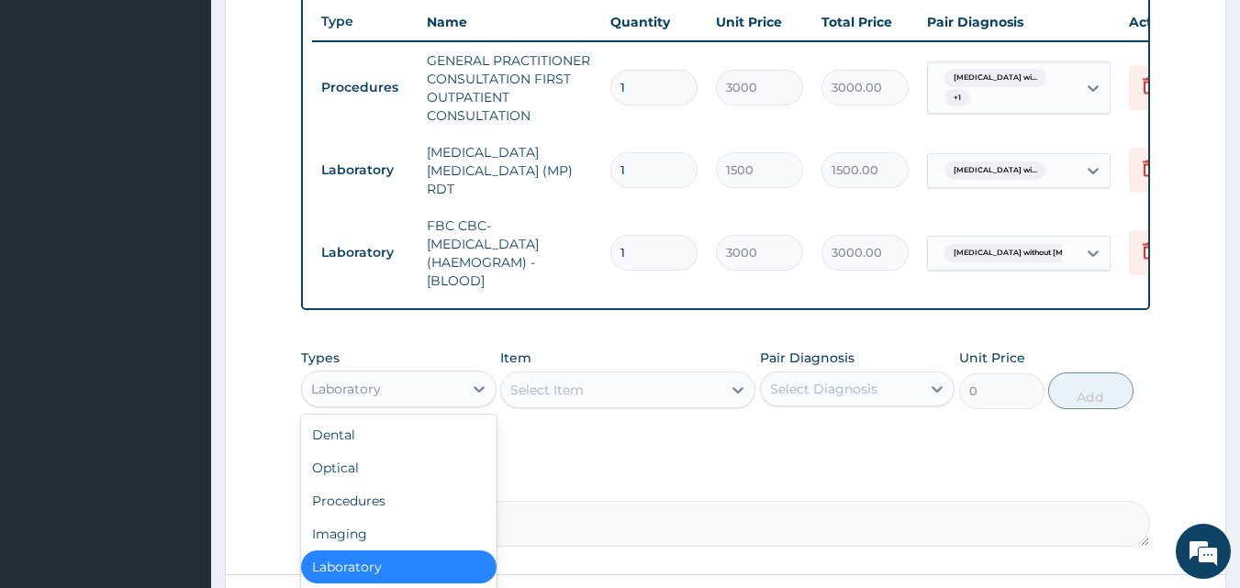
click at [451, 388] on div "Laboratory" at bounding box center [382, 388] width 161 height 29
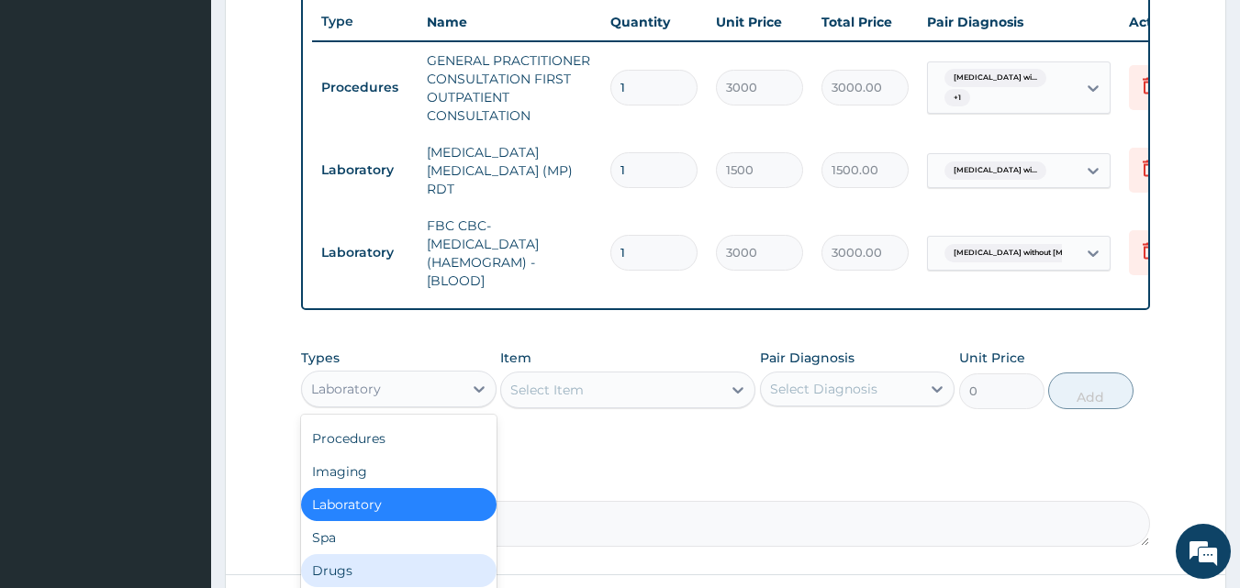
click at [358, 571] on div "Drugs" at bounding box center [398, 570] width 195 height 33
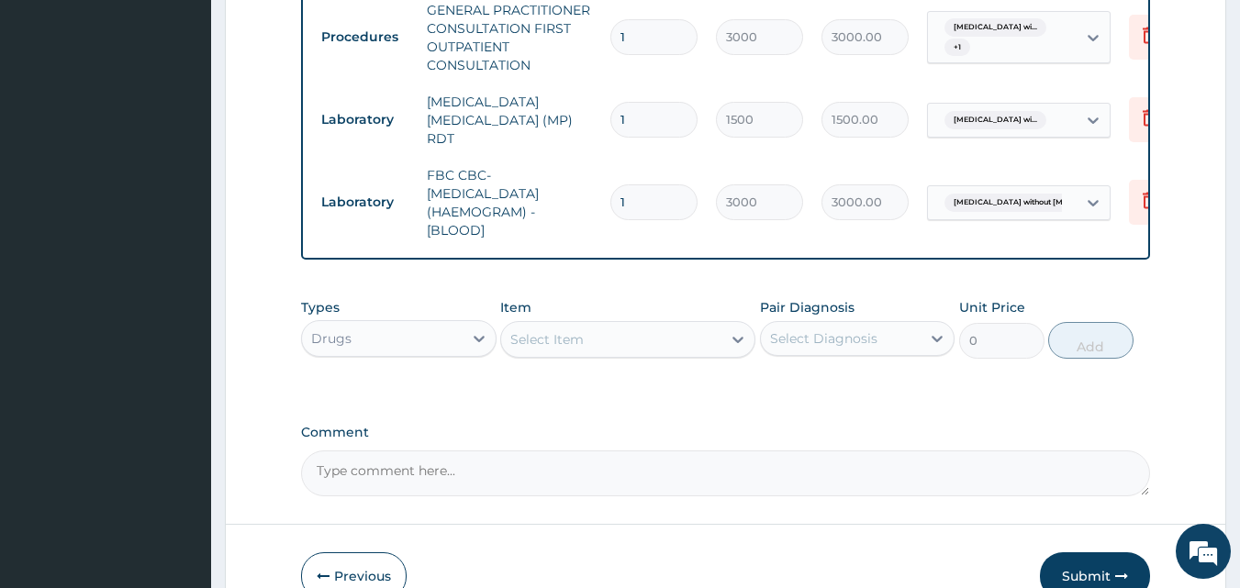
scroll to position [782, 0]
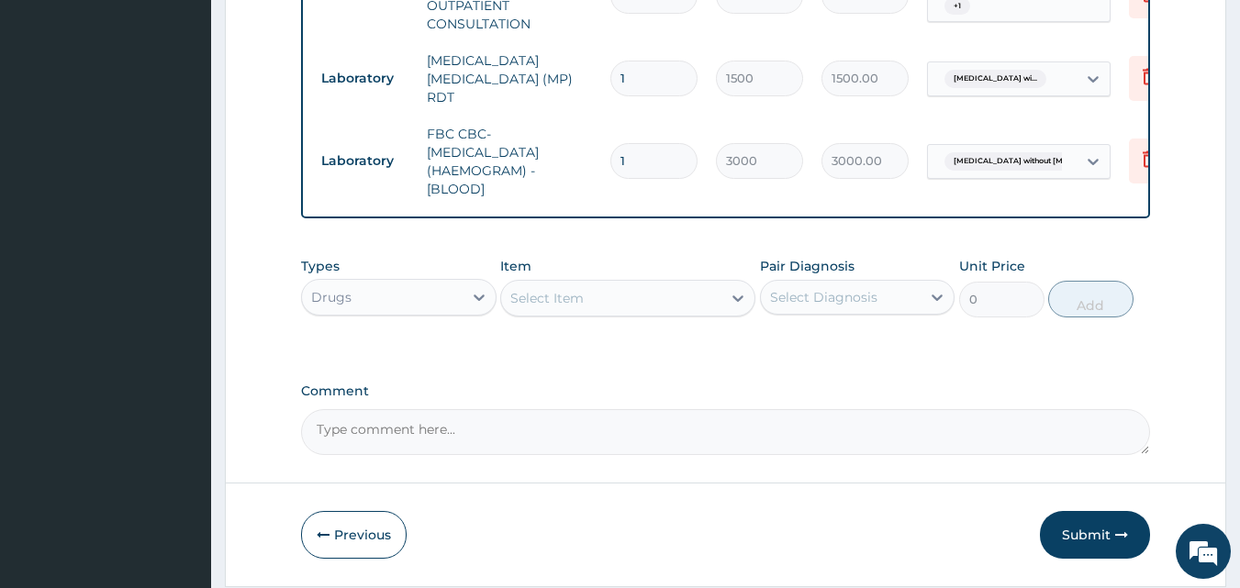
click at [669, 306] on div "Select Item" at bounding box center [611, 298] width 220 height 29
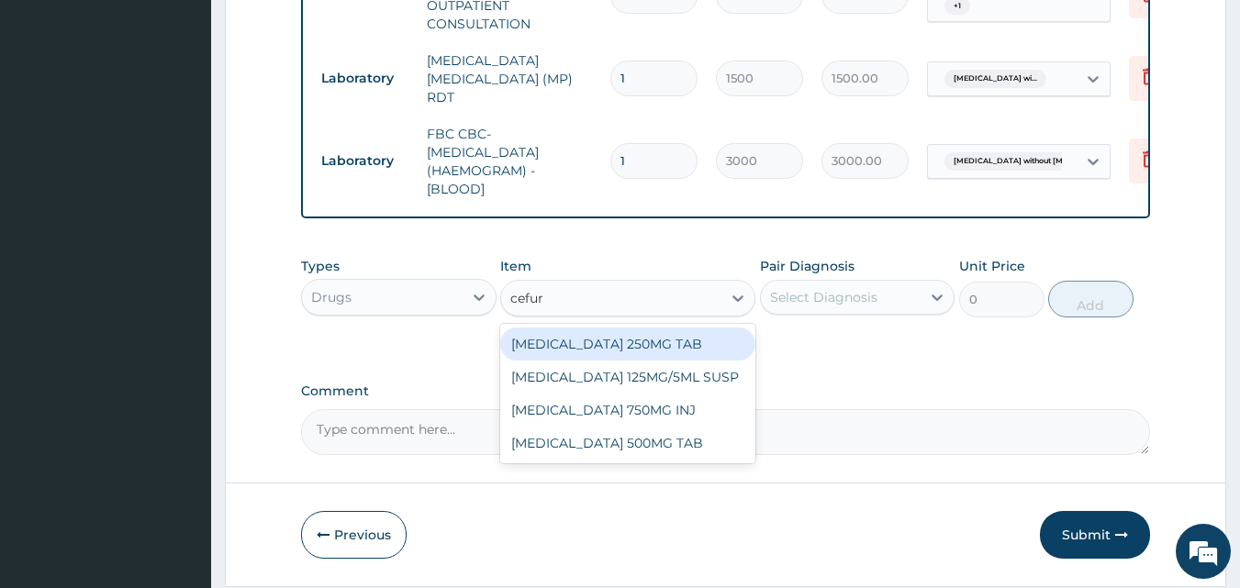
type input "cefuro"
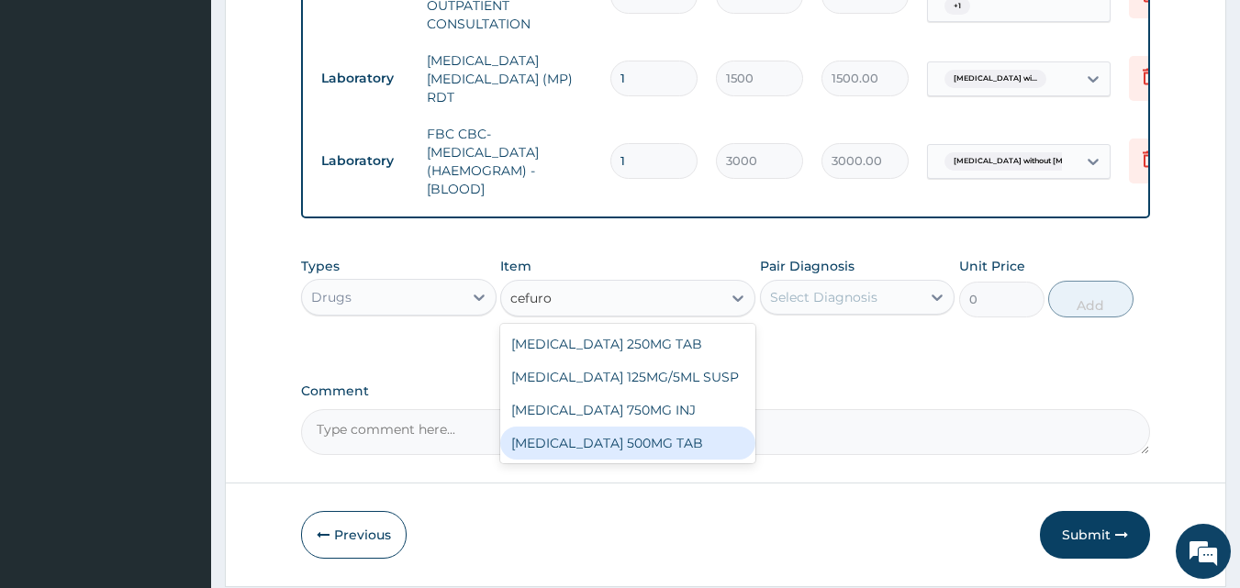
click at [652, 448] on div "CEFUROXIME 500MG TAB" at bounding box center [627, 443] width 255 height 33
type input "84"
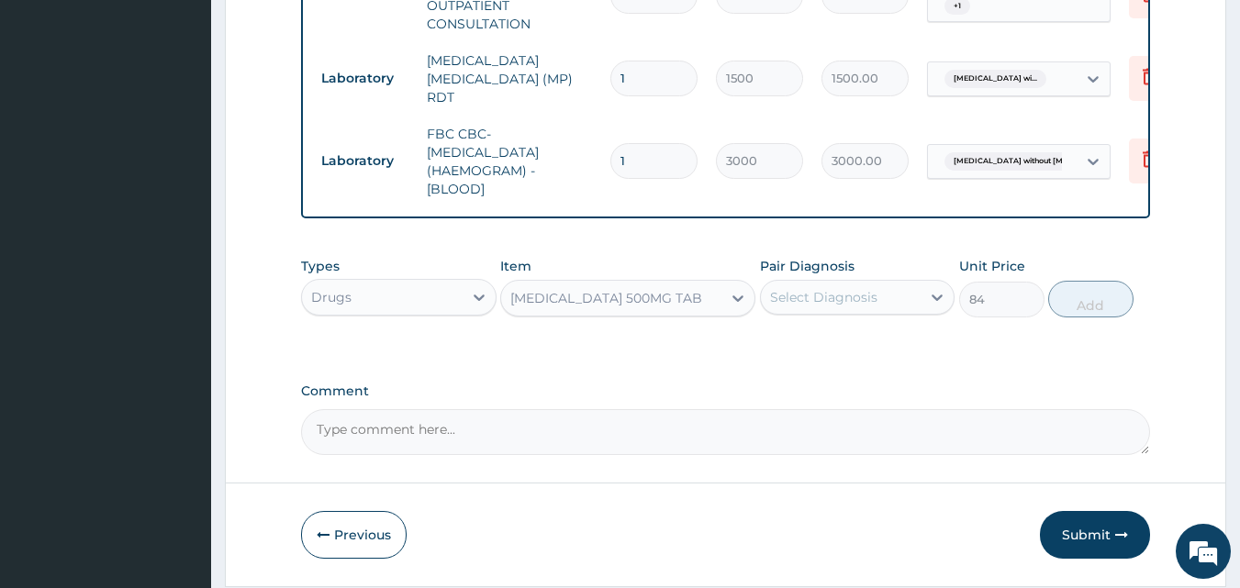
click at [833, 310] on div "Select Diagnosis" at bounding box center [841, 297] width 161 height 29
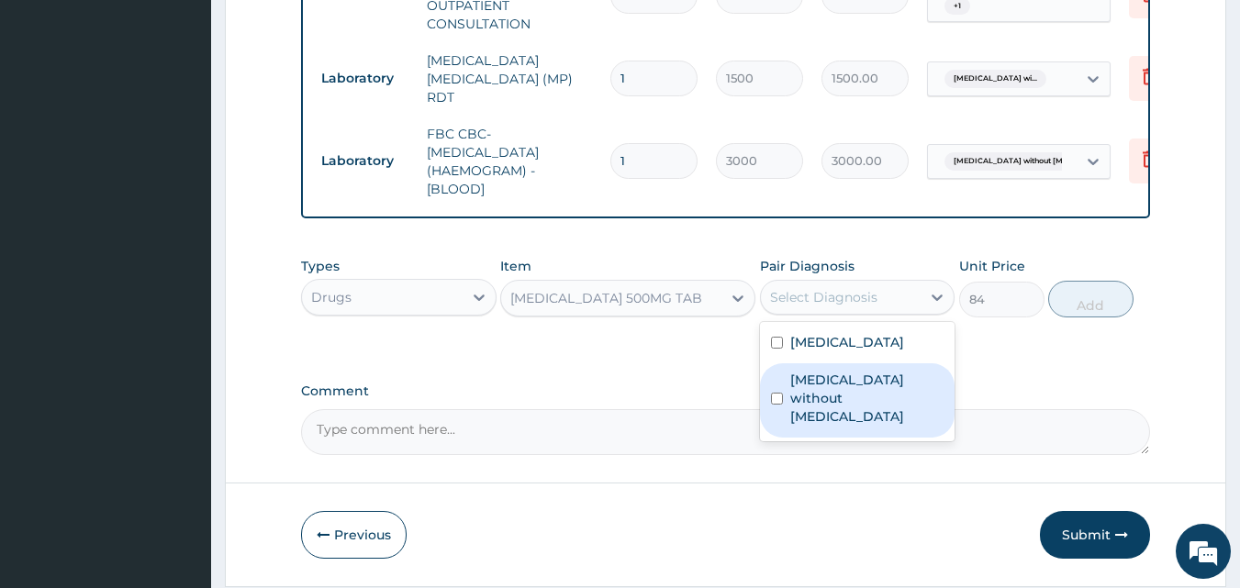
click at [797, 426] on label "Sepsis without septic shock" at bounding box center [867, 398] width 154 height 55
checkbox input "true"
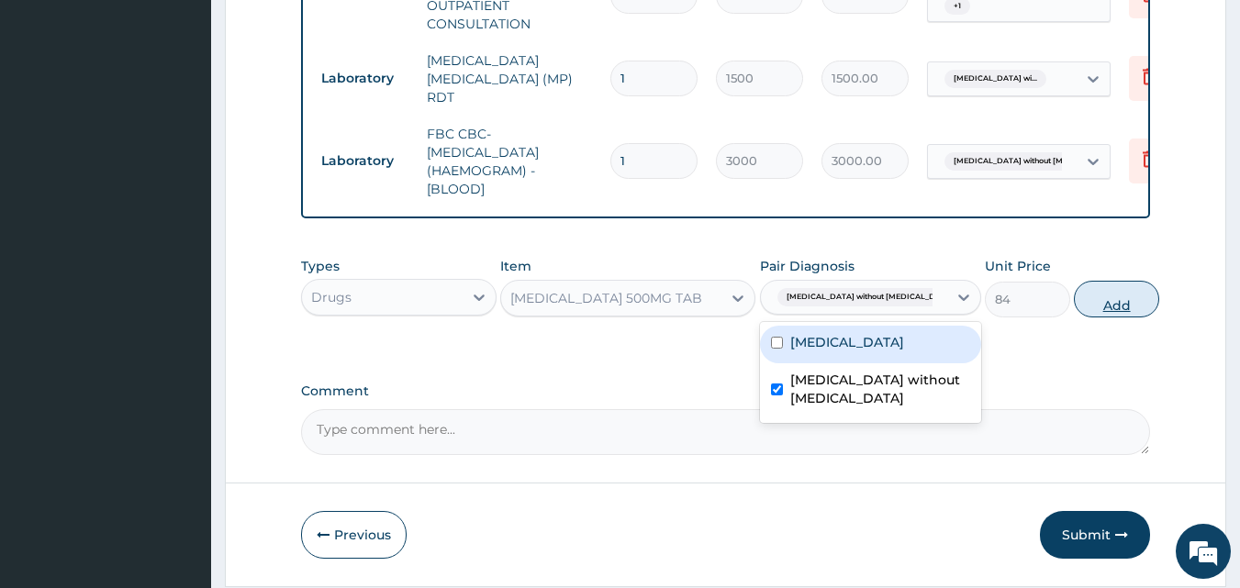
click at [1118, 302] on button "Add" at bounding box center [1116, 299] width 85 height 37
type input "0"
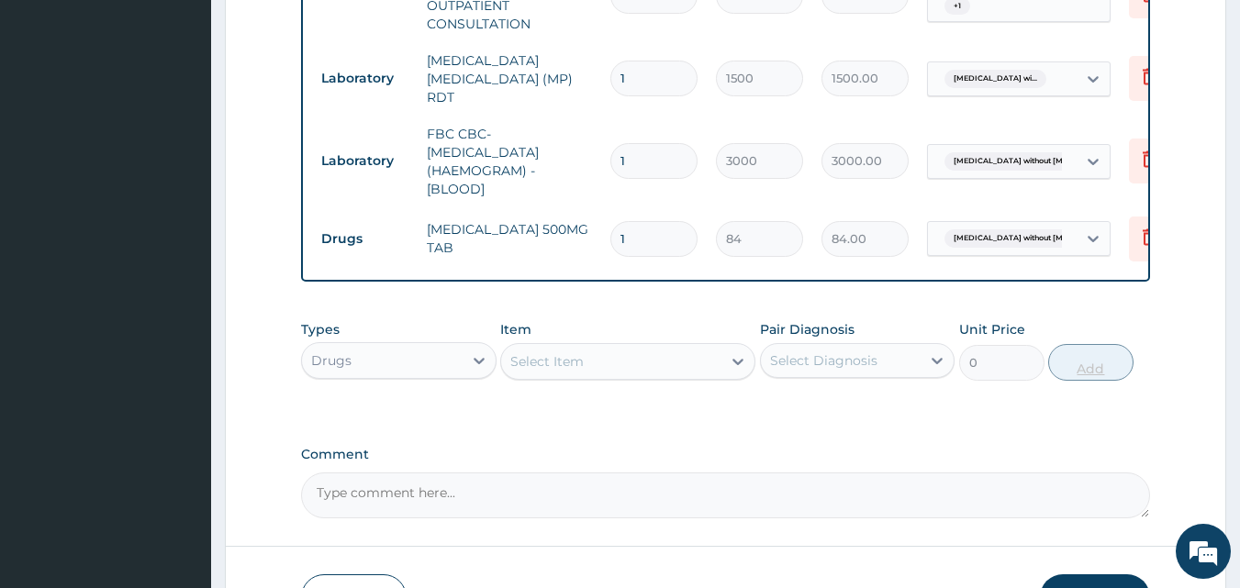
type input "10"
type input "840.00"
type input "10"
click at [546, 362] on div "Select Item" at bounding box center [546, 361] width 73 height 18
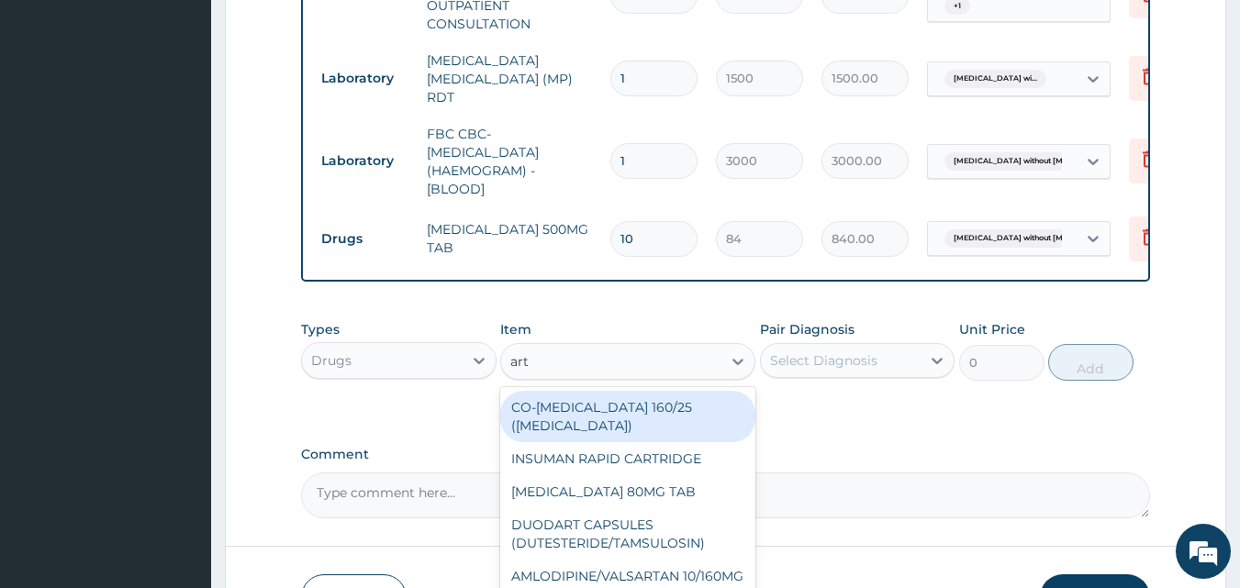
type input "arte"
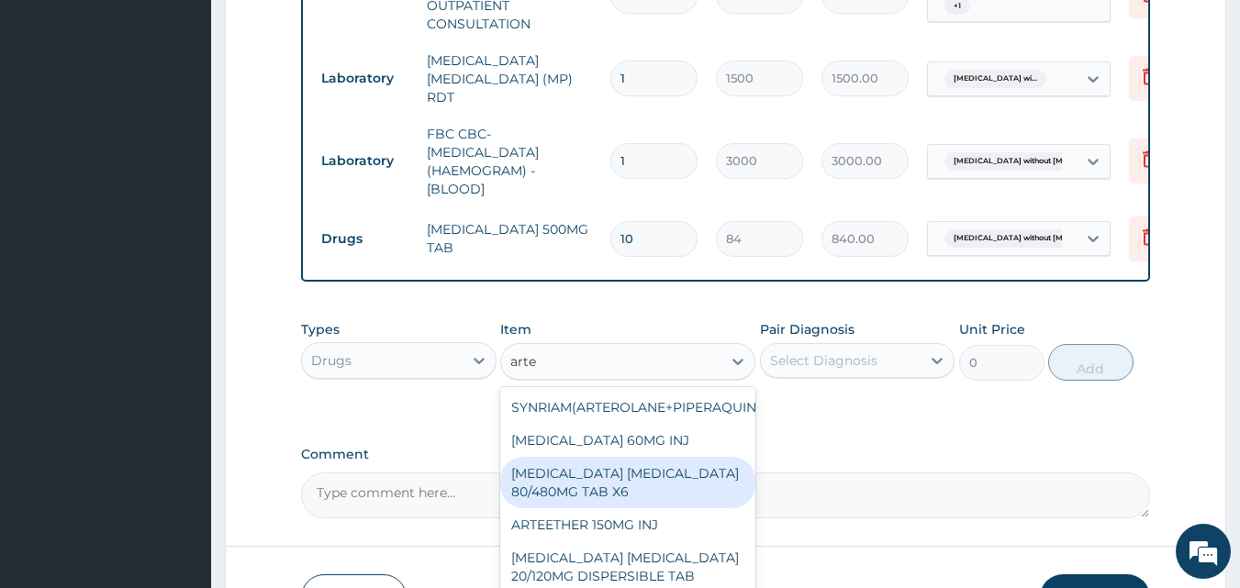
click at [624, 494] on div "ARTEMETHER LUMEFANTRINE 80/480MG TAB X6" at bounding box center [627, 482] width 255 height 51
type input "262.5"
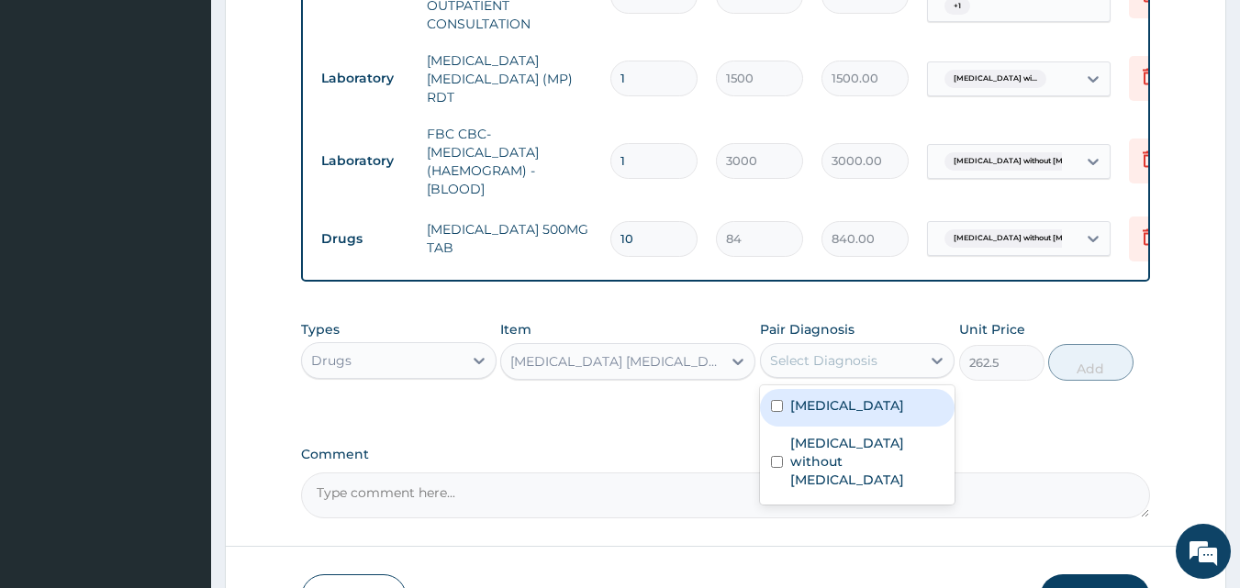
click at [845, 369] on div "Select Diagnosis" at bounding box center [823, 360] width 107 height 18
click at [817, 415] on label "Plasmodium malariae malaria without complication" at bounding box center [847, 405] width 114 height 18
checkbox input "true"
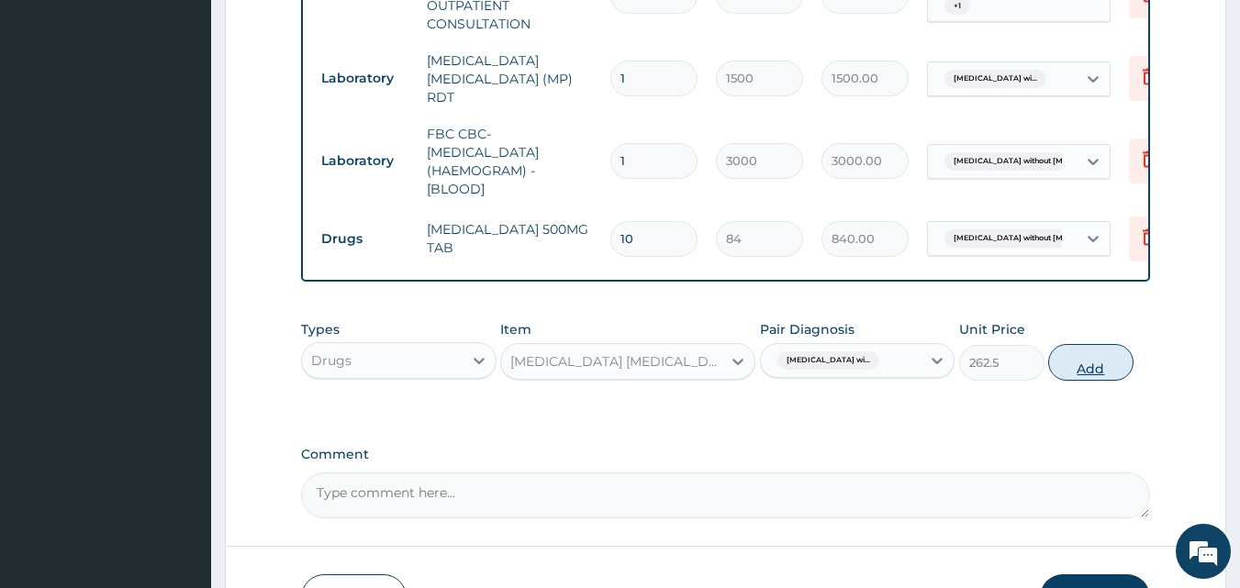
click at [1105, 371] on button "Add" at bounding box center [1090, 362] width 85 height 37
type input "0"
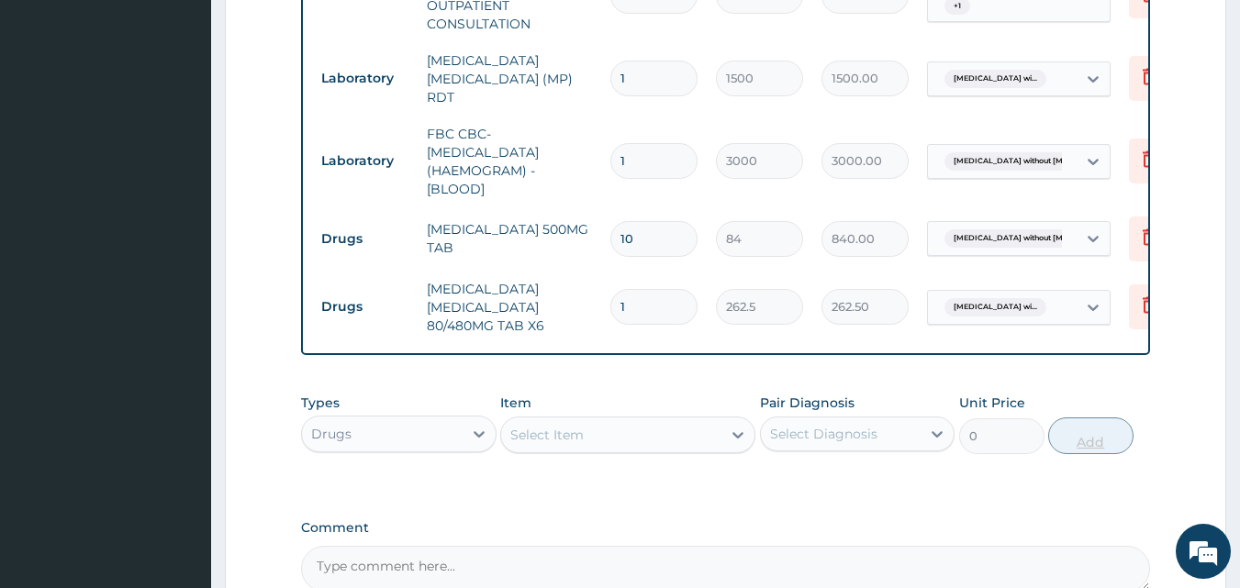
type input "0.00"
type input "6"
type input "1575.00"
type input "6"
click at [614, 449] on div "Select Item" at bounding box center [611, 434] width 220 height 29
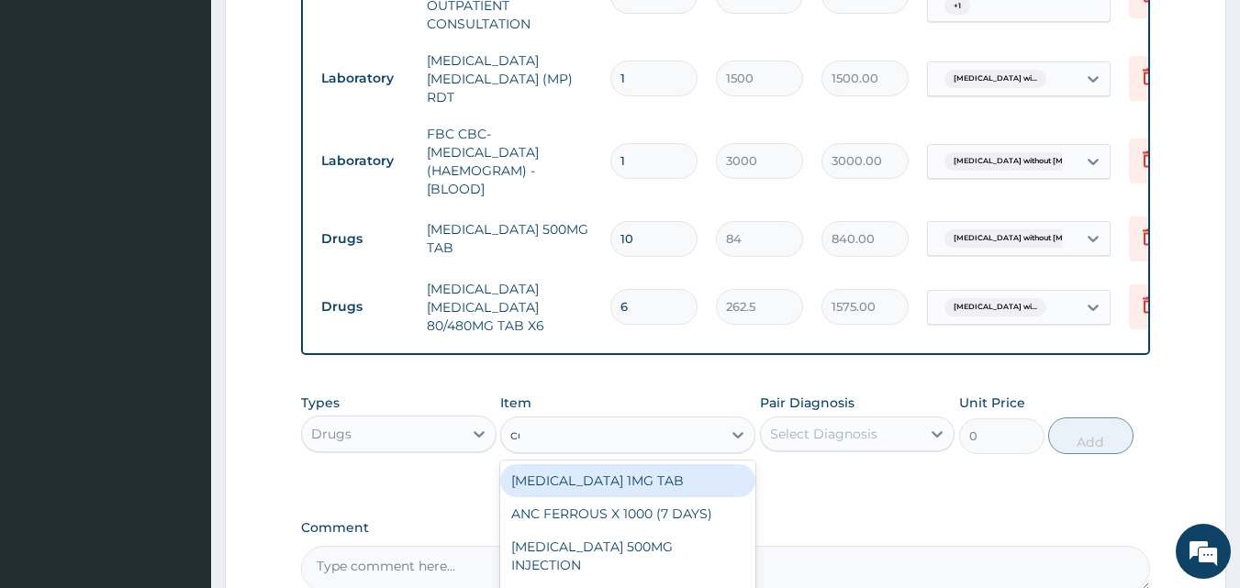
type input "cou"
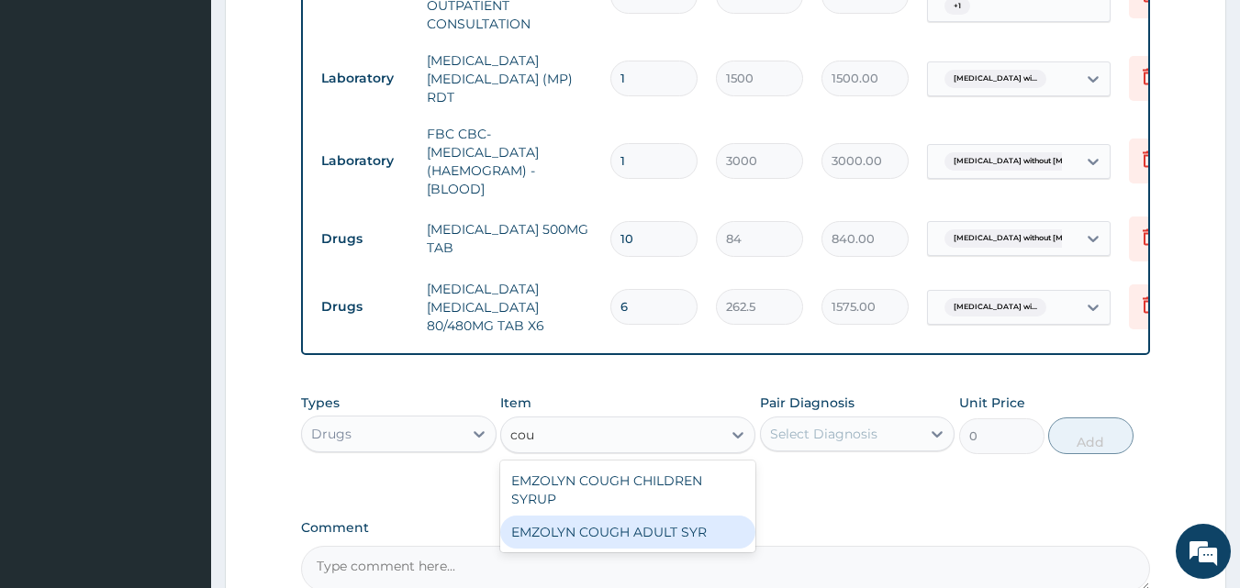
click at [670, 540] on div "EMZOLYN COUGH ADULT SYR" at bounding box center [627, 532] width 255 height 33
type input "735"
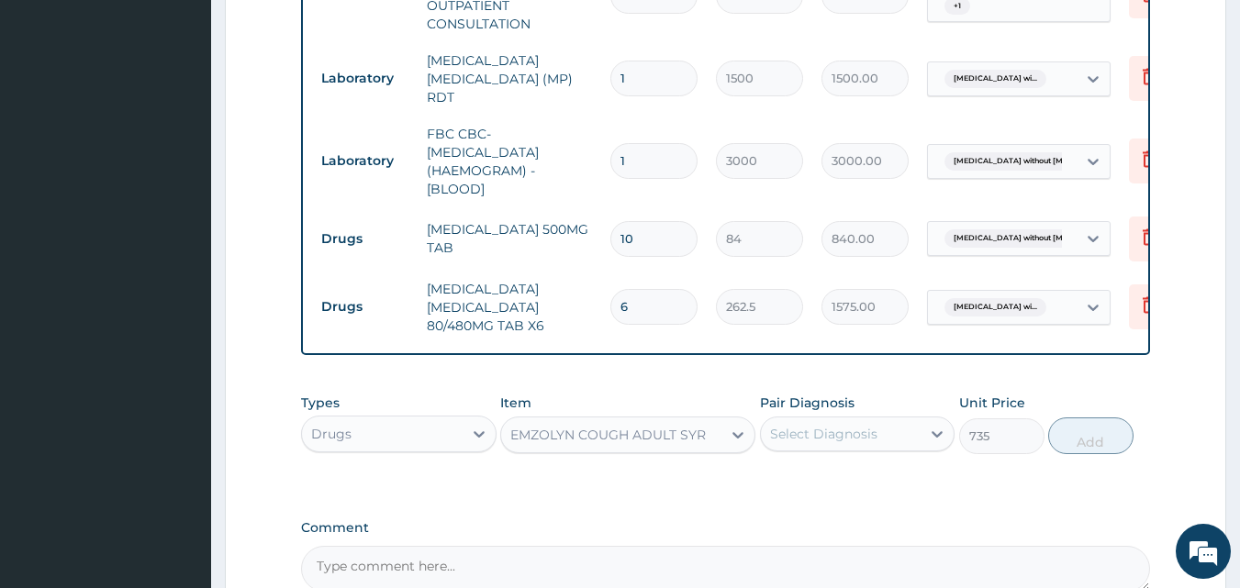
click at [837, 412] on label "Pair Diagnosis" at bounding box center [807, 403] width 95 height 18
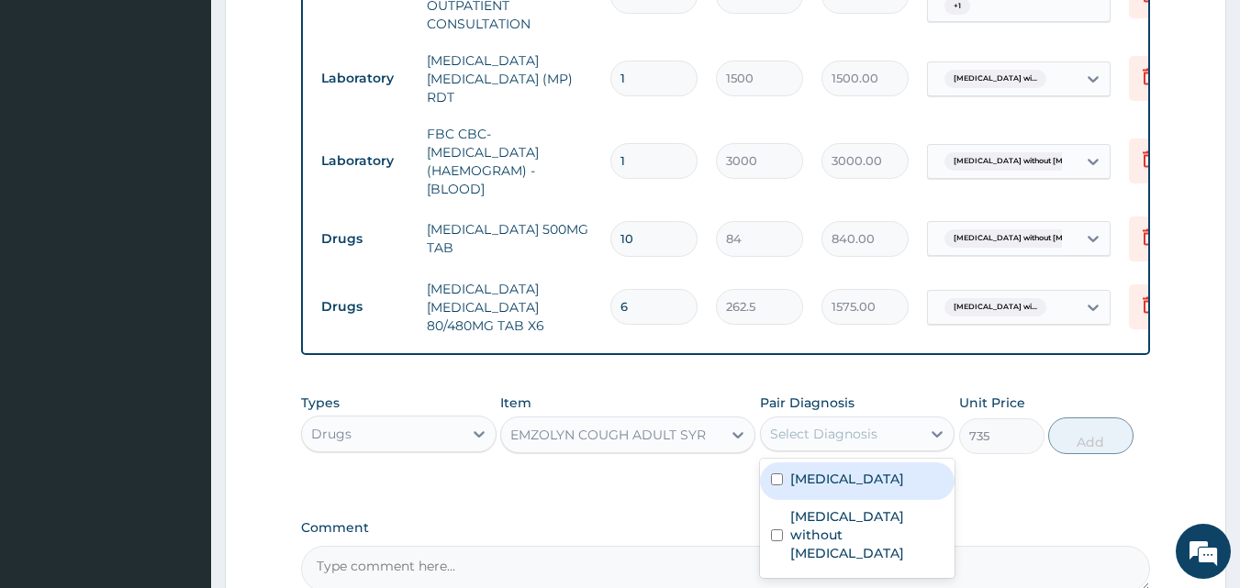
click at [841, 438] on div "Select Diagnosis" at bounding box center [823, 434] width 107 height 18
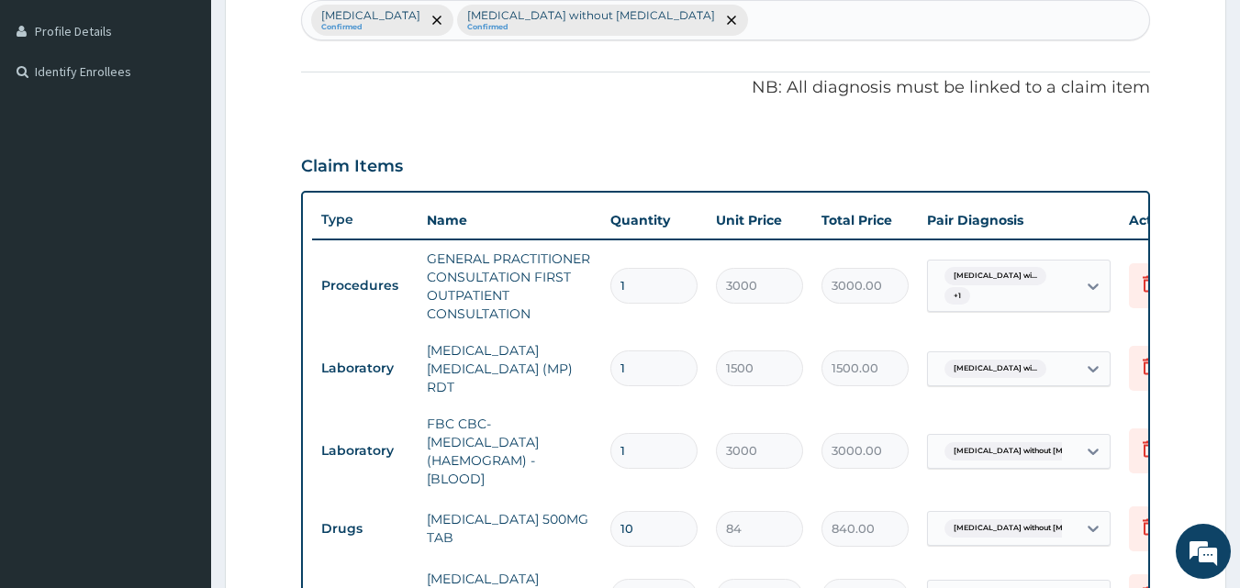
scroll to position [340, 0]
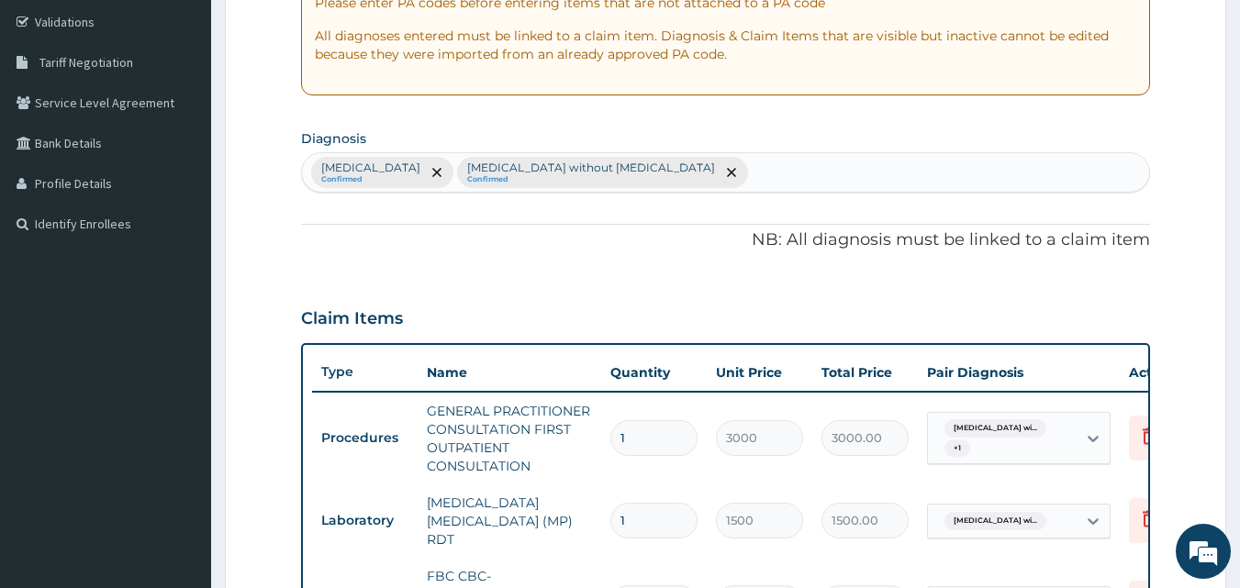
click at [904, 181] on div "Plasmodium malariae malaria without complication Confirmed Sepsis without septi…" at bounding box center [726, 172] width 848 height 39
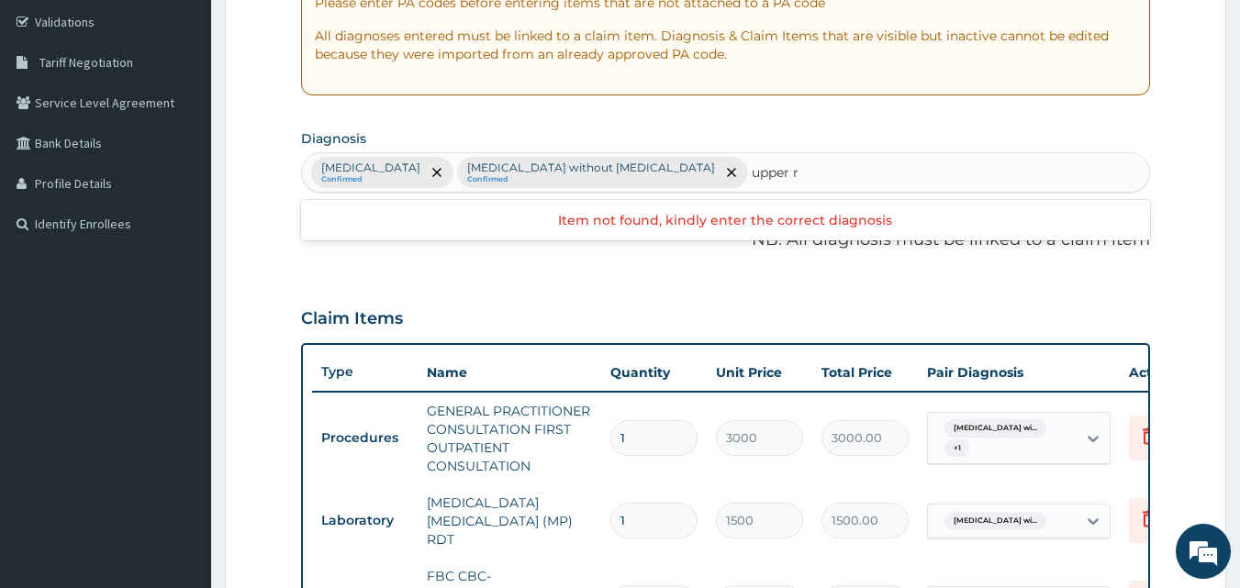
type input "upper"
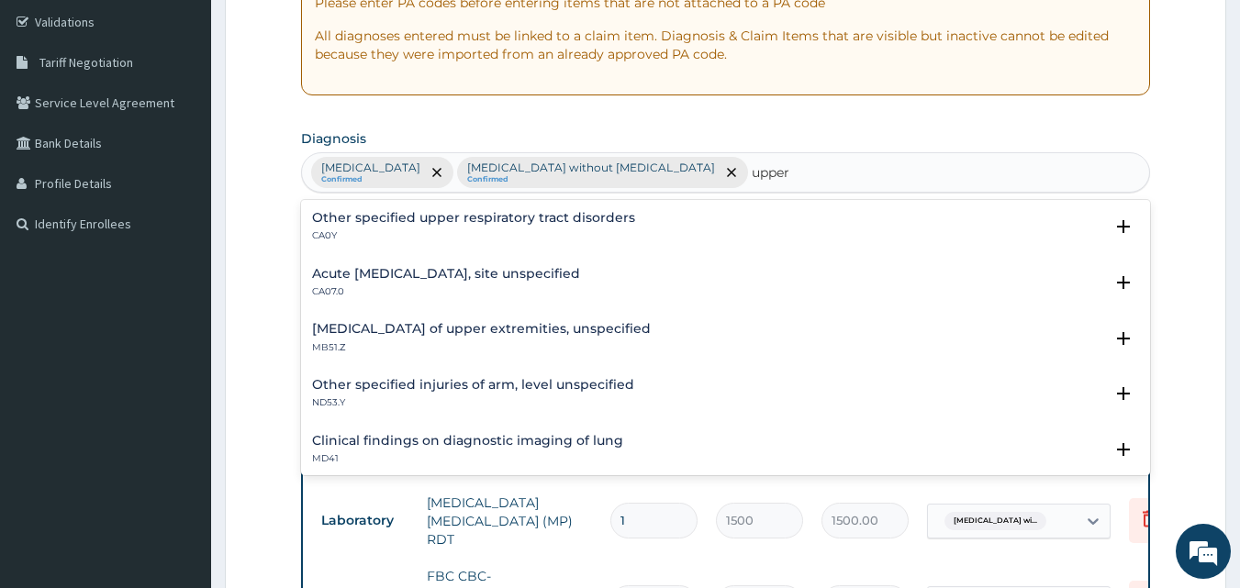
click at [488, 277] on h4 "Acute upper respiratory infection, site unspecified" at bounding box center [446, 274] width 268 height 14
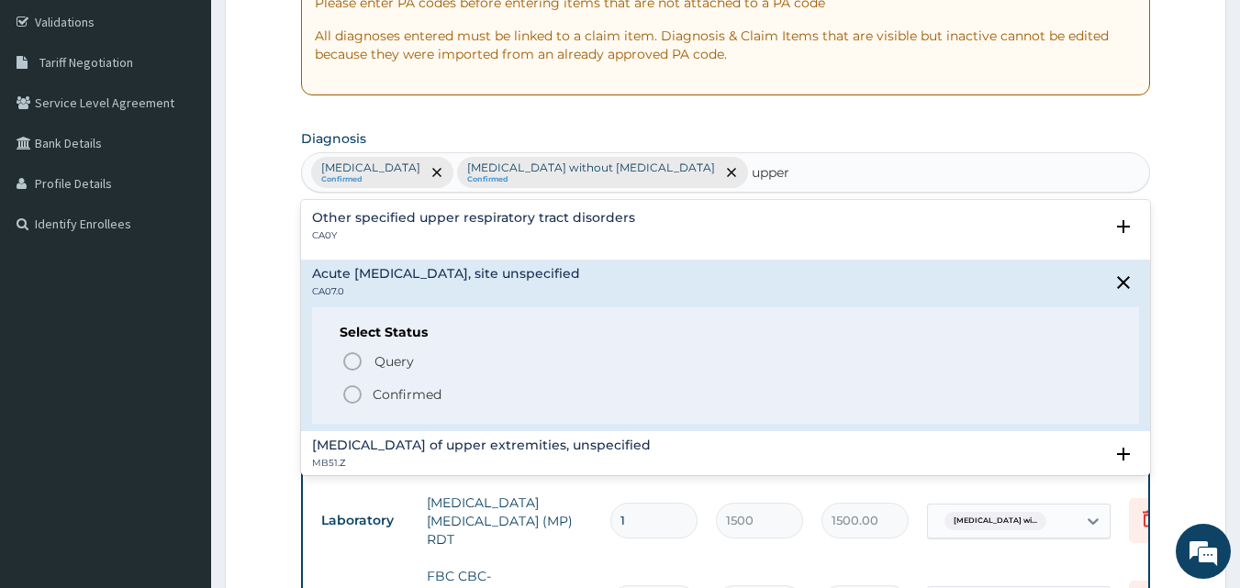
click at [362, 396] on icon "status option filled" at bounding box center [352, 395] width 22 height 22
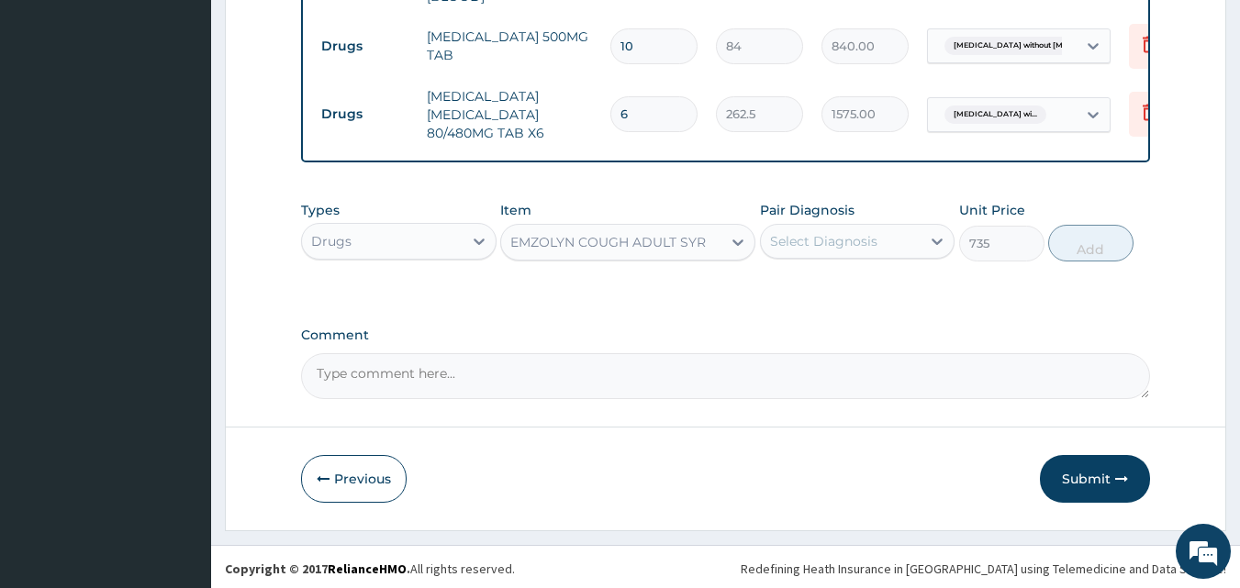
scroll to position [982, 0]
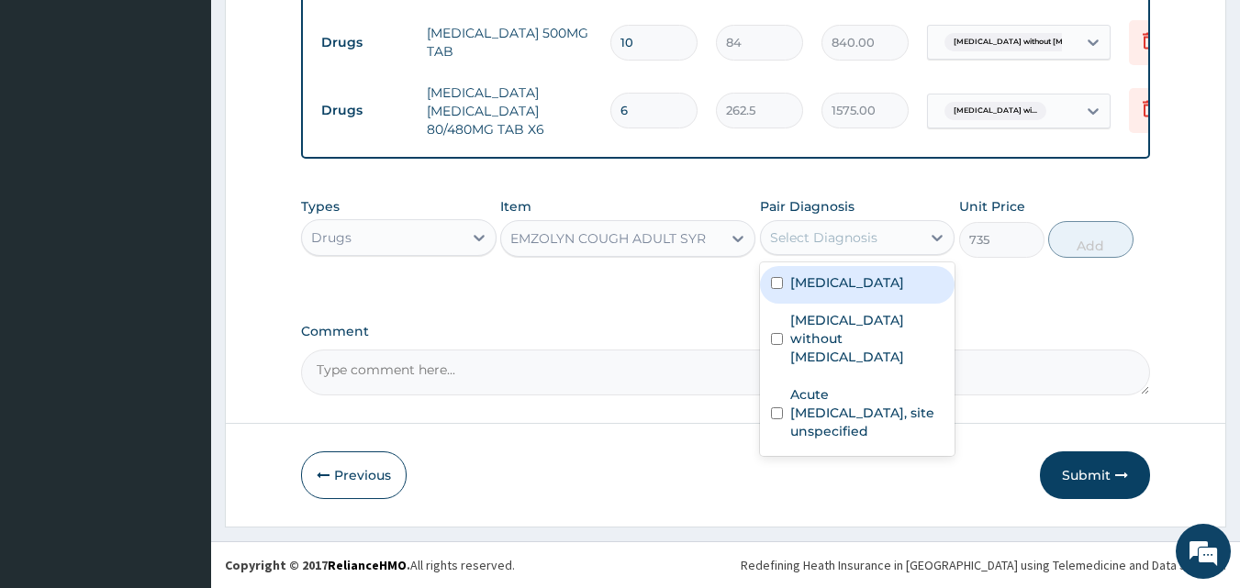
click at [863, 252] on div "Select Diagnosis" at bounding box center [841, 237] width 161 height 29
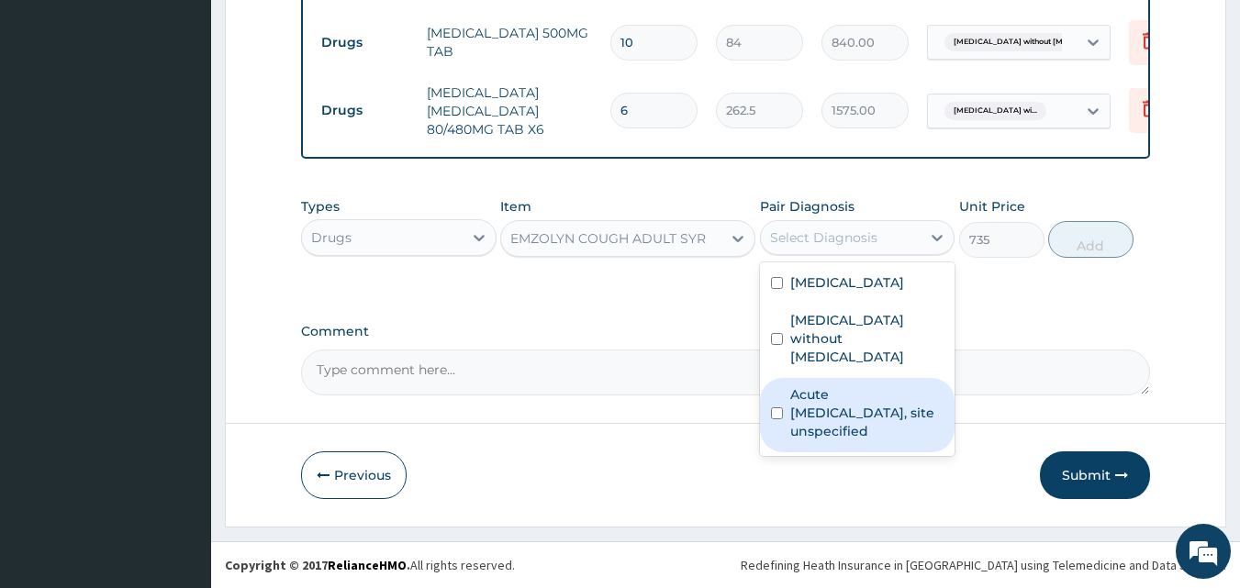
click at [771, 419] on input "checkbox" at bounding box center [777, 413] width 12 height 12
checkbox input "true"
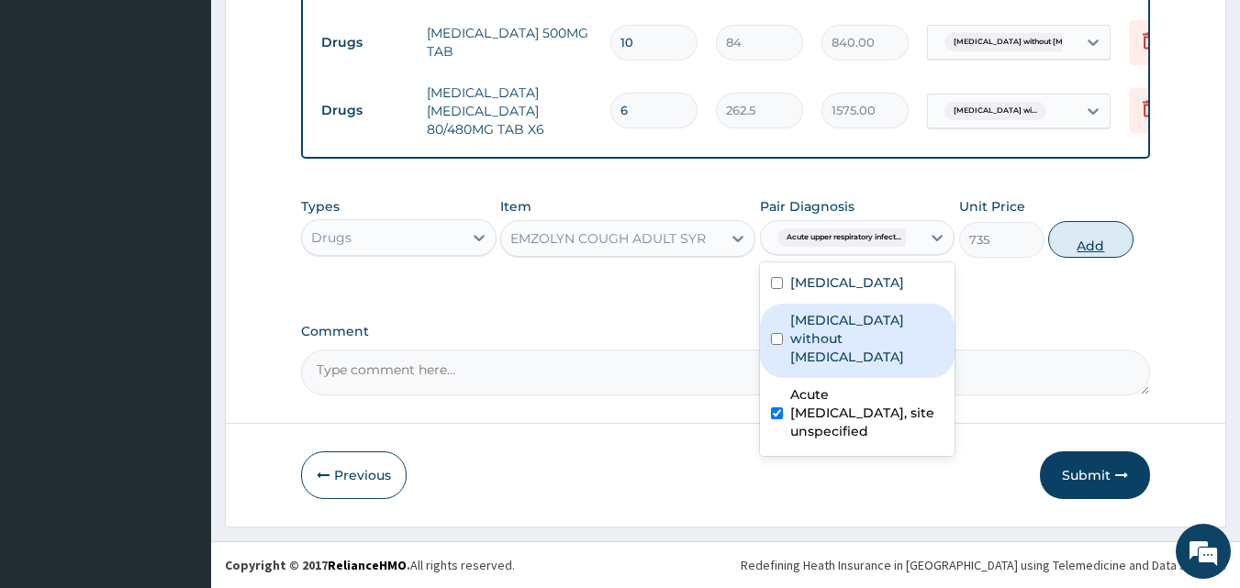
click at [1103, 258] on button "Add" at bounding box center [1090, 239] width 85 height 37
type input "0"
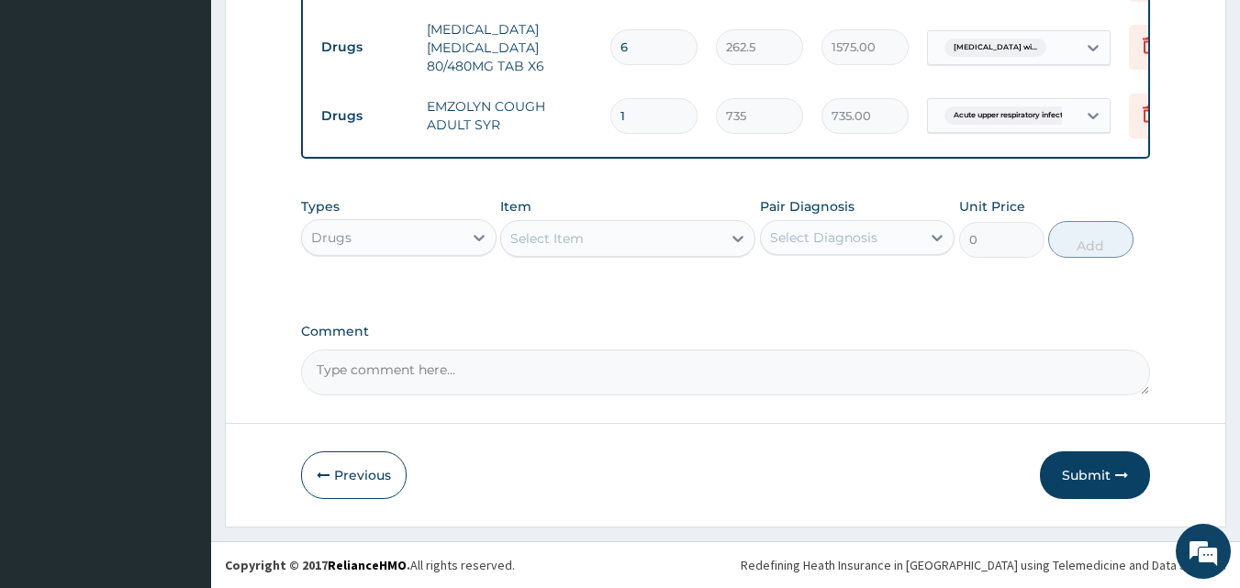
scroll to position [1080, 0]
click at [1088, 488] on button "Submit" at bounding box center [1095, 475] width 110 height 48
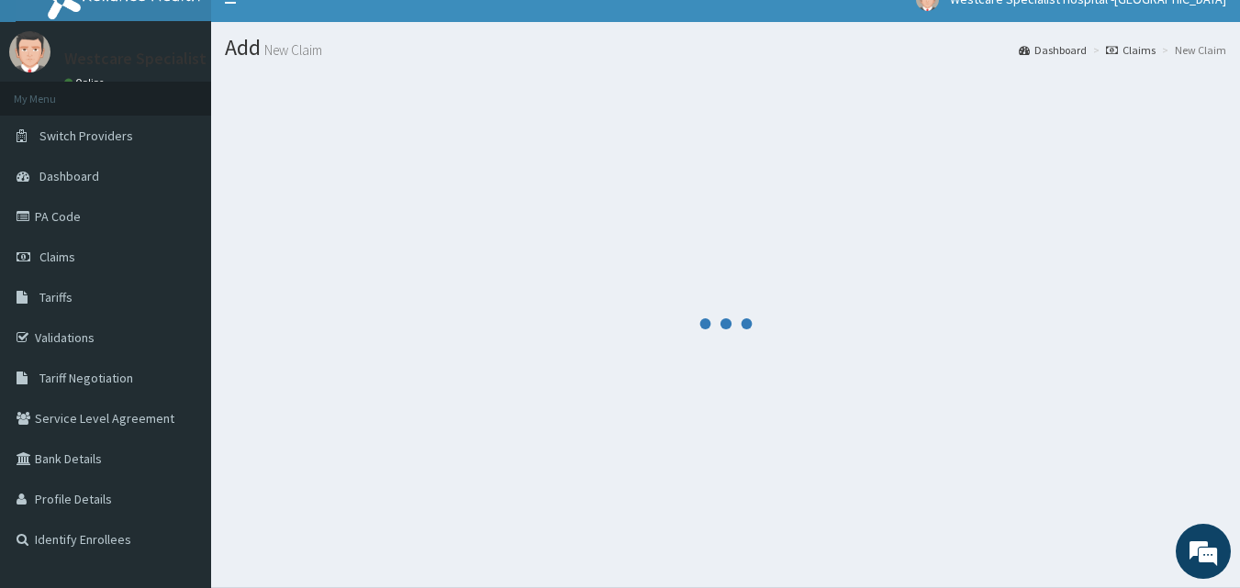
scroll to position [0, 0]
